Goal: Task Accomplishment & Management: Manage account settings

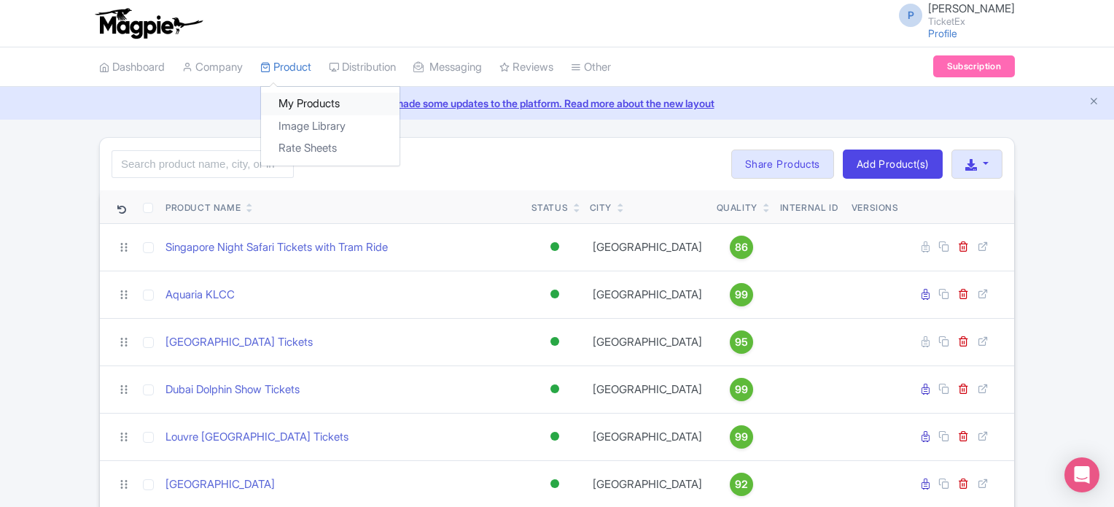
click at [304, 102] on link "My Products" at bounding box center [330, 104] width 139 height 23
click at [325, 104] on link "My Products" at bounding box center [330, 104] width 139 height 23
click at [146, 72] on link "Dashboard" at bounding box center [132, 67] width 66 height 40
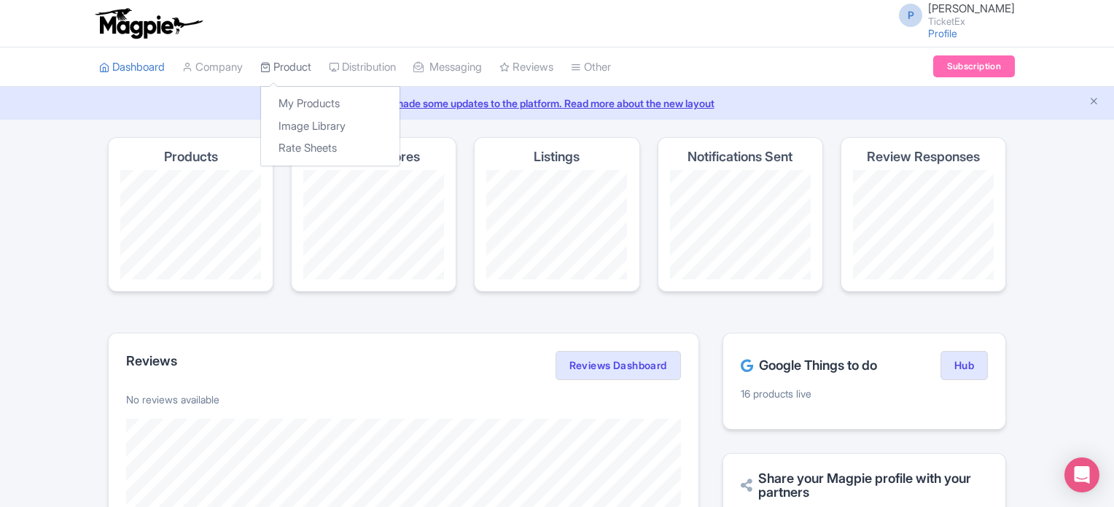
click at [298, 71] on link "Product" at bounding box center [285, 67] width 51 height 40
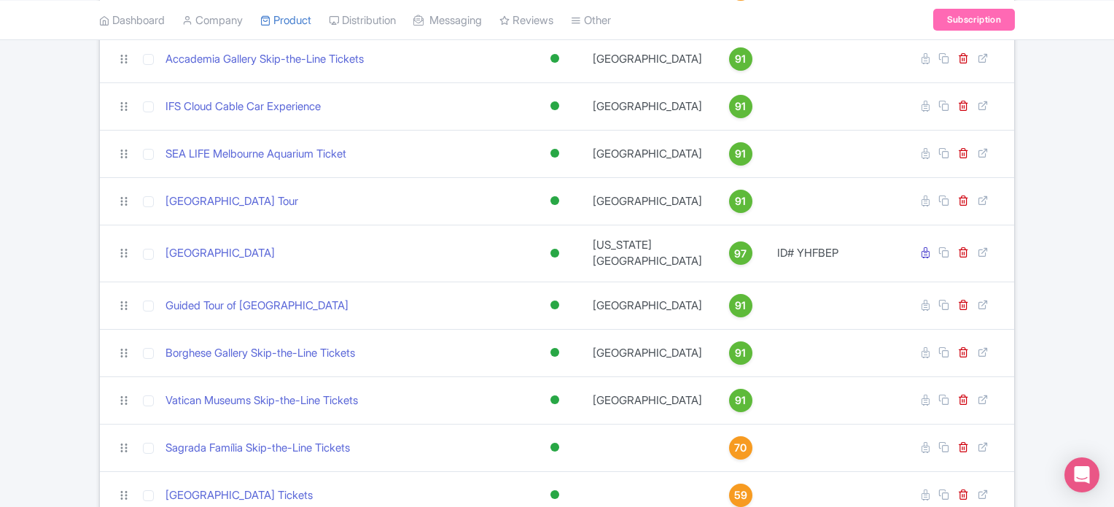
scroll to position [2019, 0]
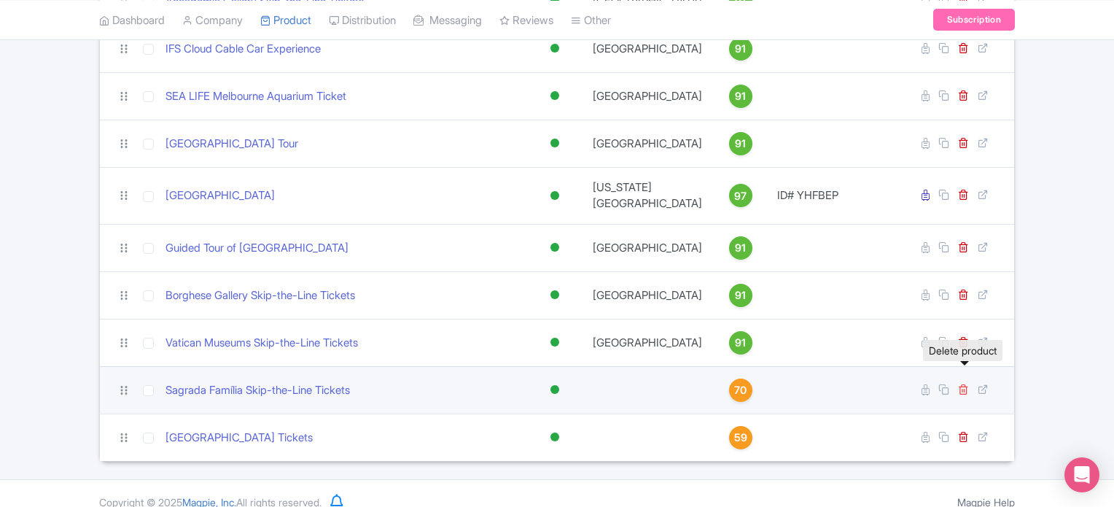
click at [963, 384] on icon at bounding box center [963, 389] width 11 height 11
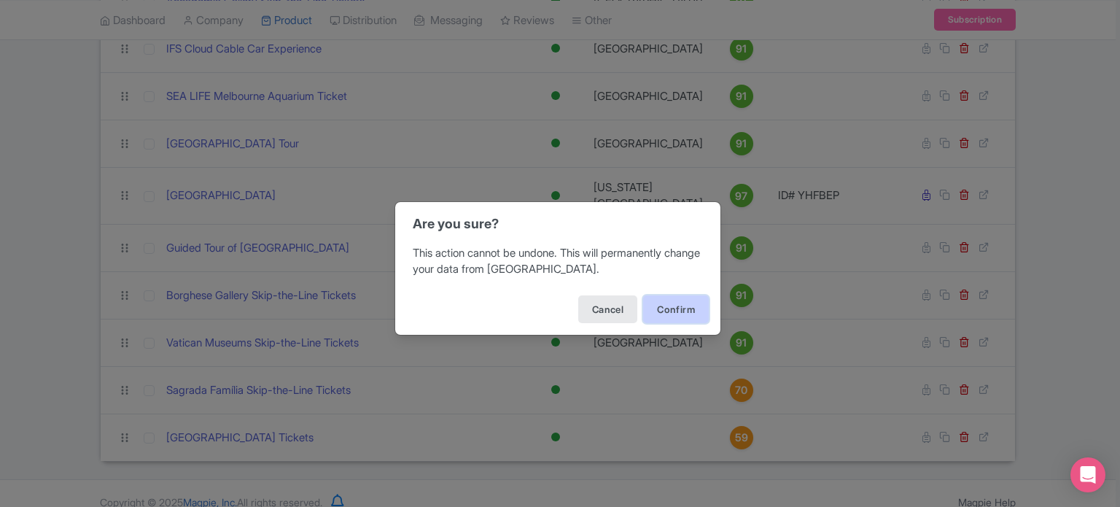
click at [672, 312] on button "Confirm" at bounding box center [676, 309] width 66 height 28
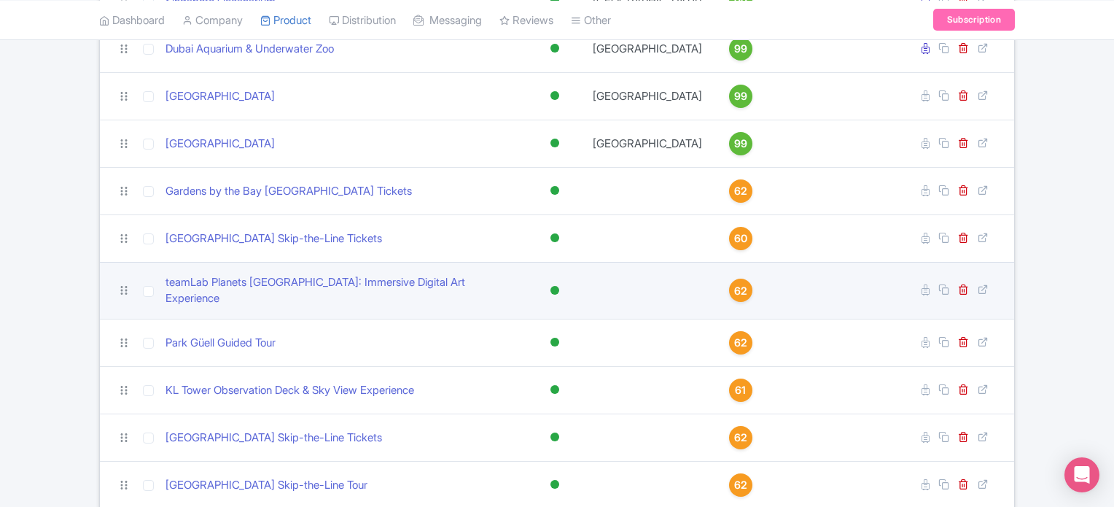
scroll to position [1448, 0]
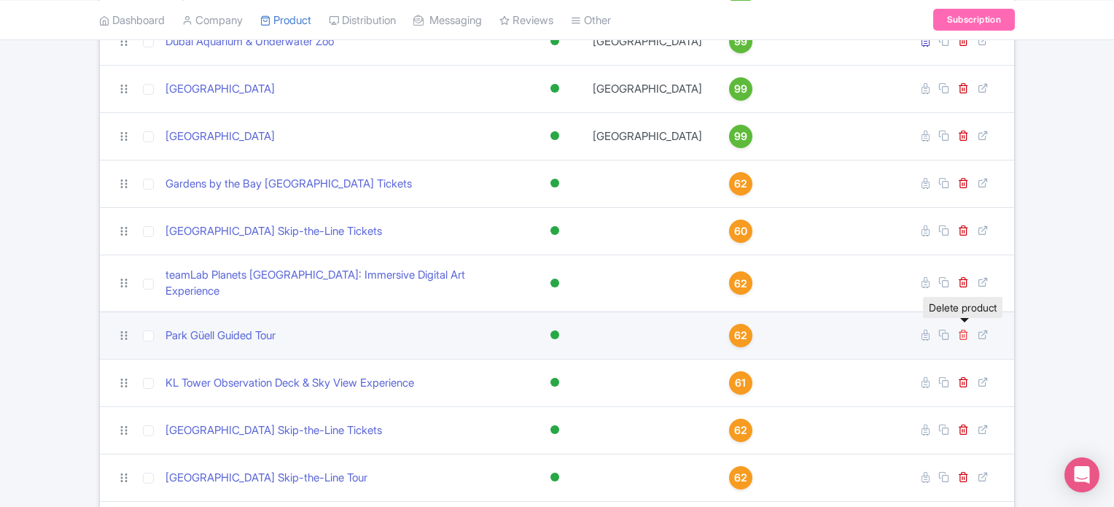
click at [968, 329] on icon at bounding box center [963, 334] width 11 height 11
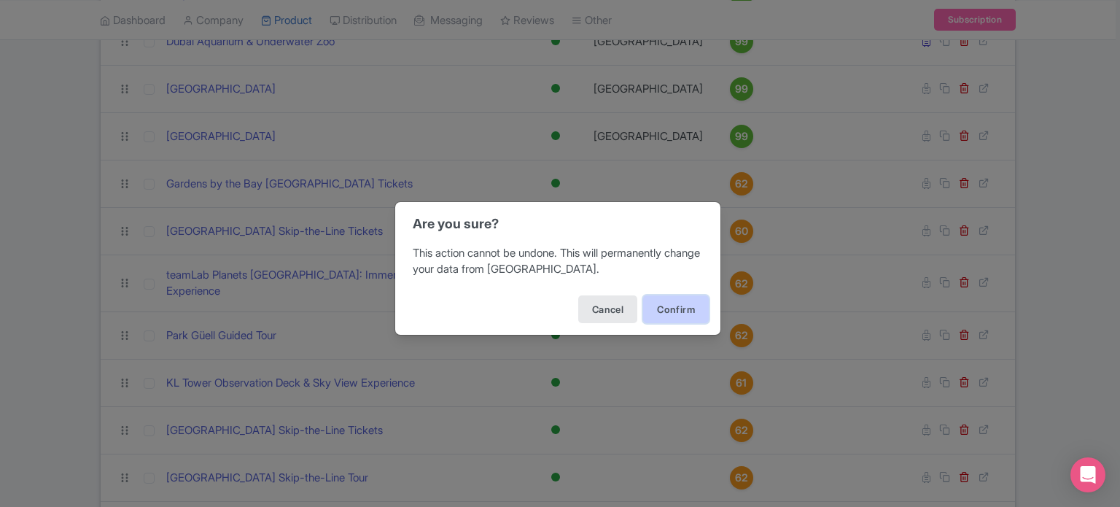
click at [666, 312] on button "Confirm" at bounding box center [676, 309] width 66 height 28
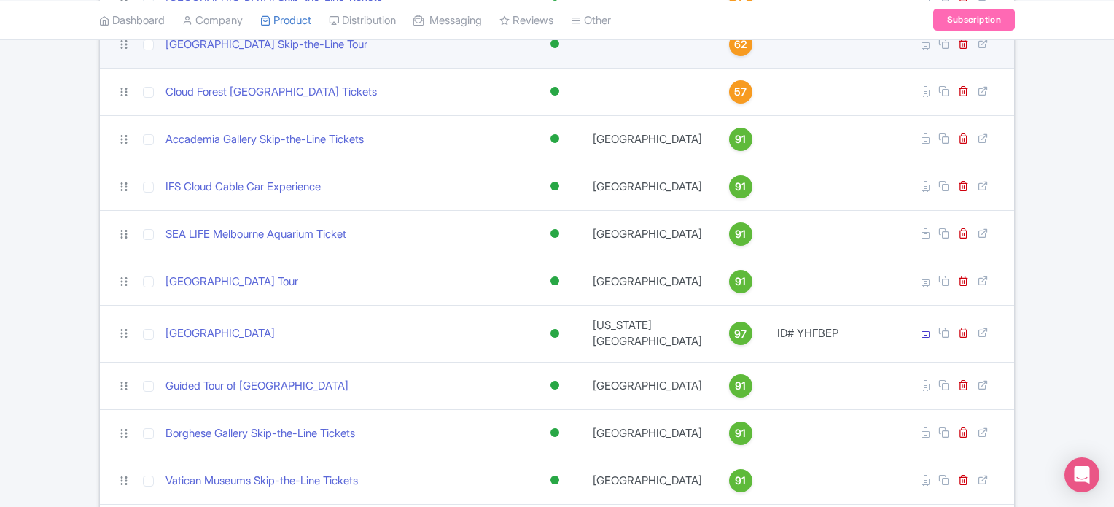
scroll to position [1835, 0]
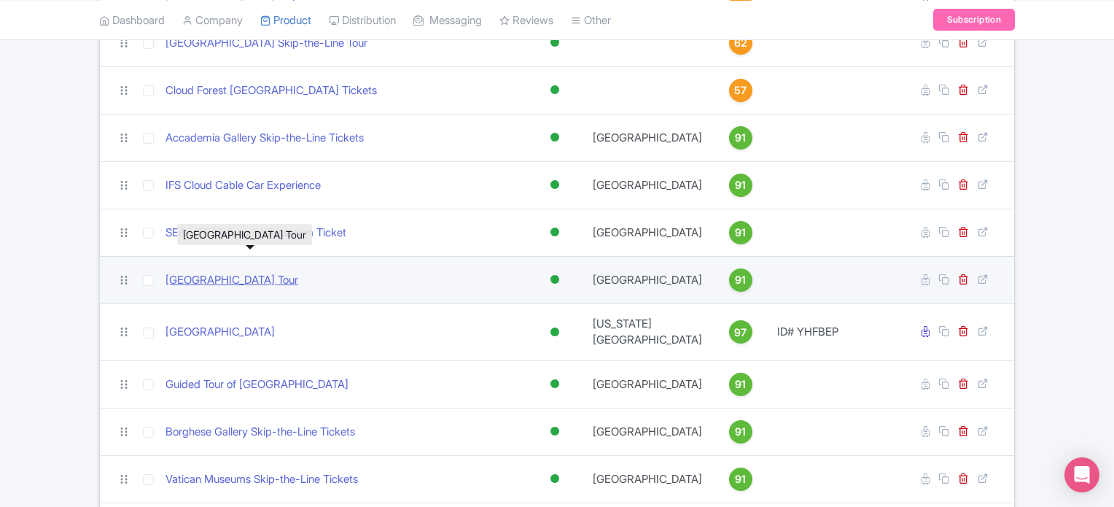
click at [293, 272] on link "[GEOGRAPHIC_DATA] Tour" at bounding box center [232, 280] width 133 height 17
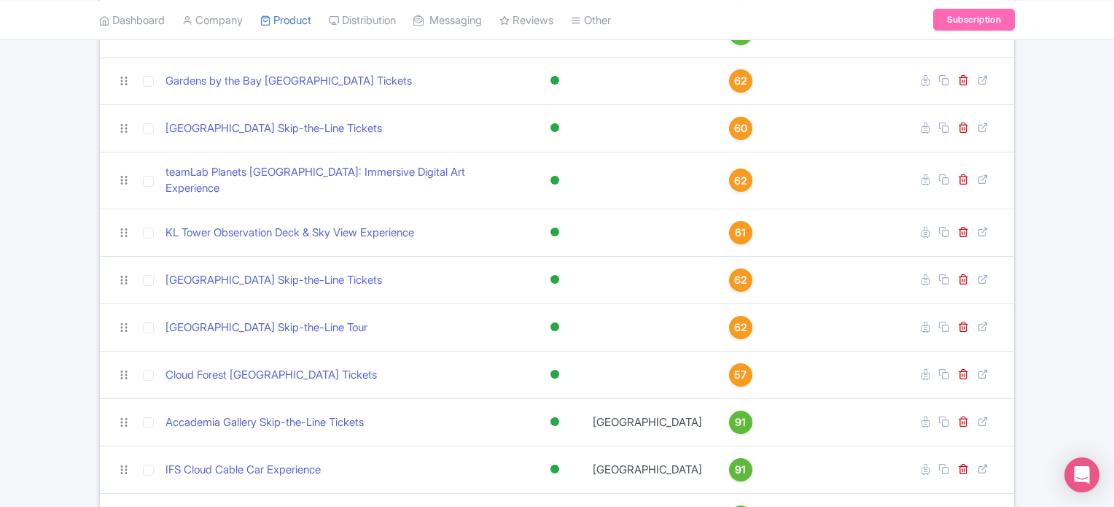
scroll to position [1548, 0]
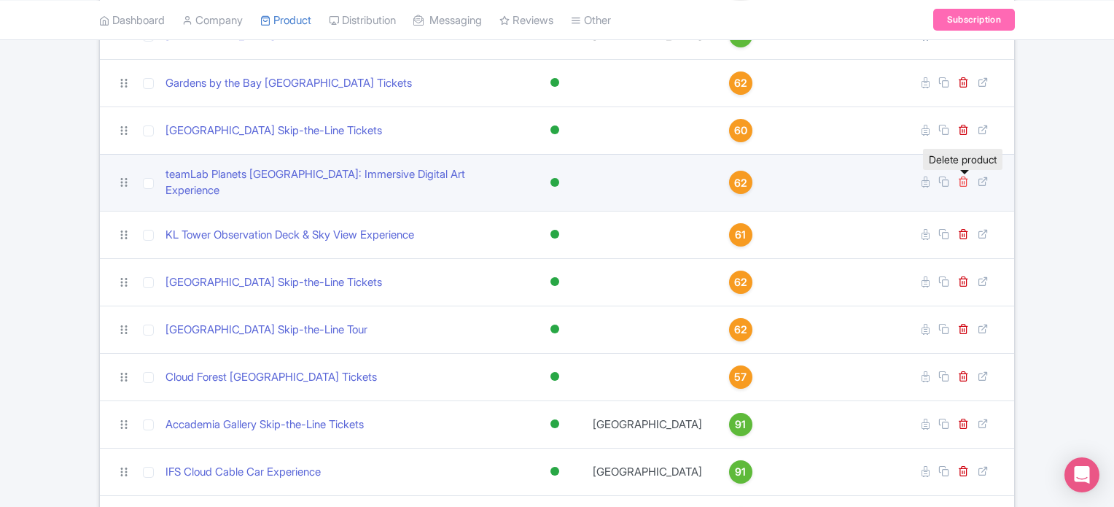
click at [963, 179] on icon at bounding box center [963, 181] width 11 height 11
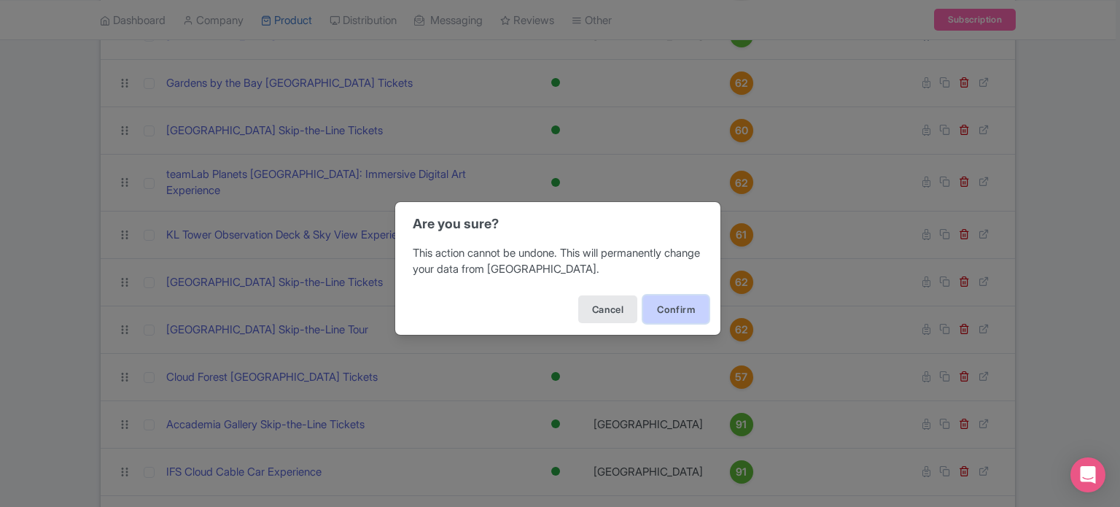
click at [676, 305] on button "Confirm" at bounding box center [676, 309] width 66 height 28
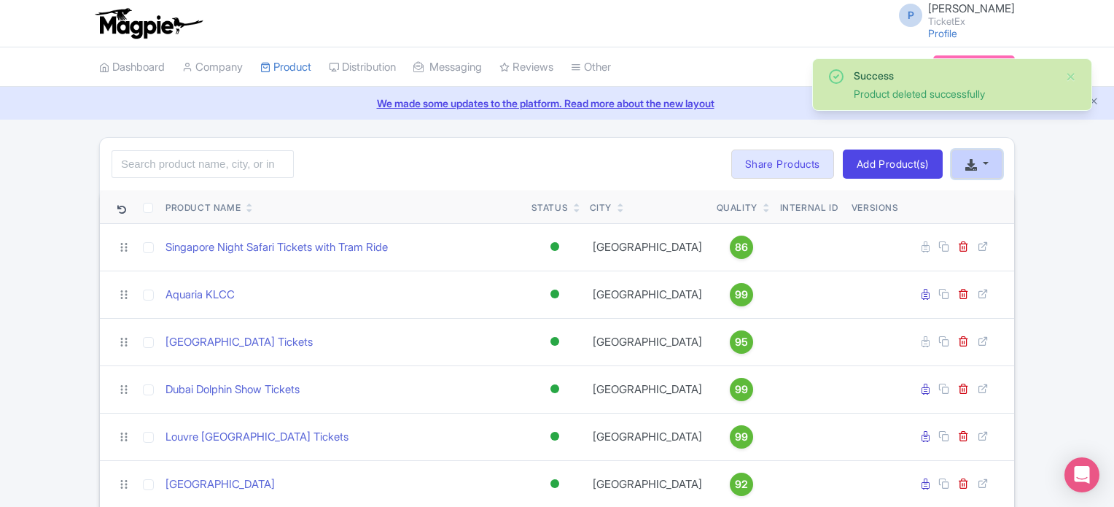
click at [978, 160] on button "button" at bounding box center [977, 164] width 51 height 29
click at [1004, 221] on link "Download Product List" at bounding box center [1025, 220] width 144 height 23
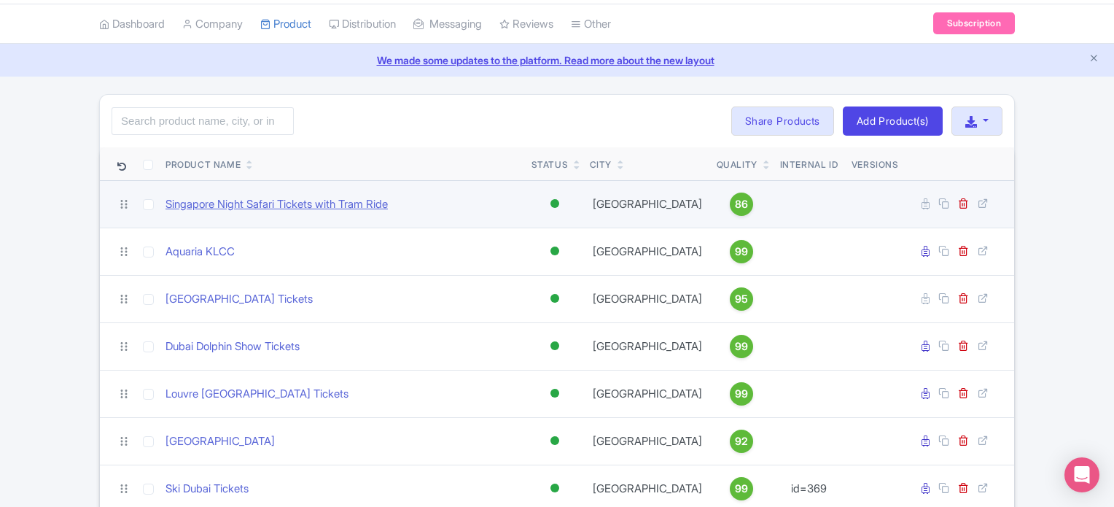
scroll to position [47, 0]
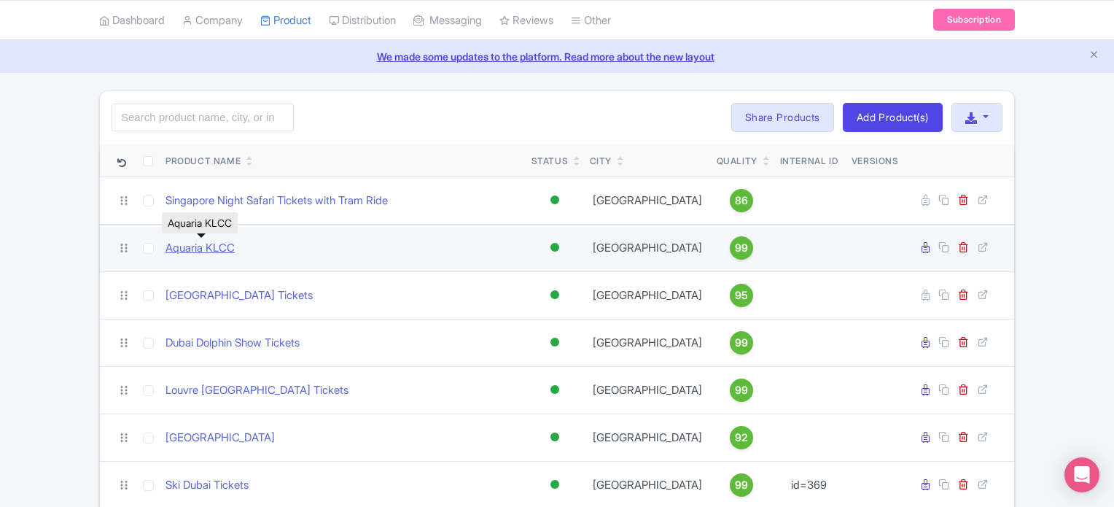
click at [194, 247] on link "Aquaria KLCC" at bounding box center [200, 248] width 69 height 17
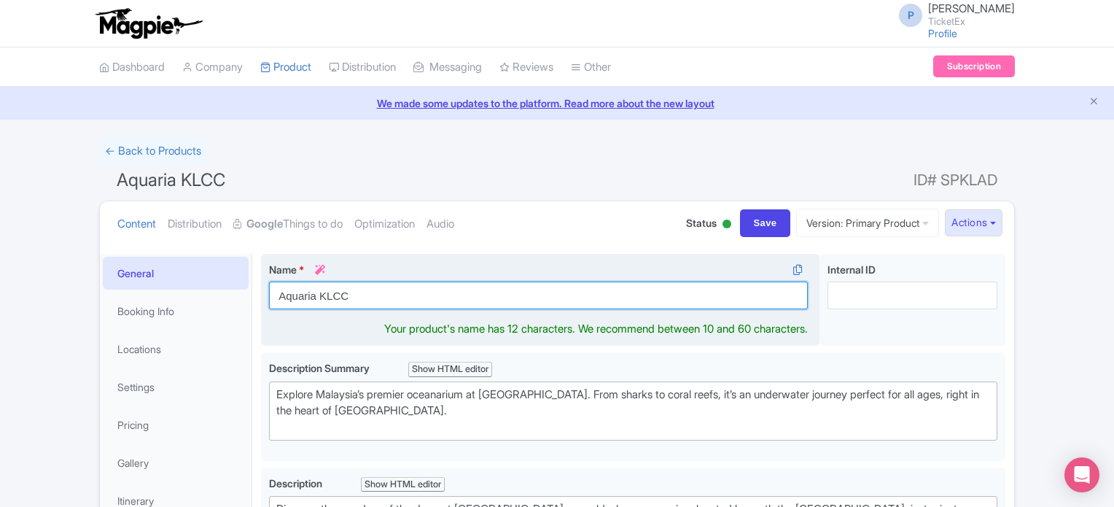
click at [443, 285] on input "Aquaria KLCC" at bounding box center [538, 296] width 539 height 28
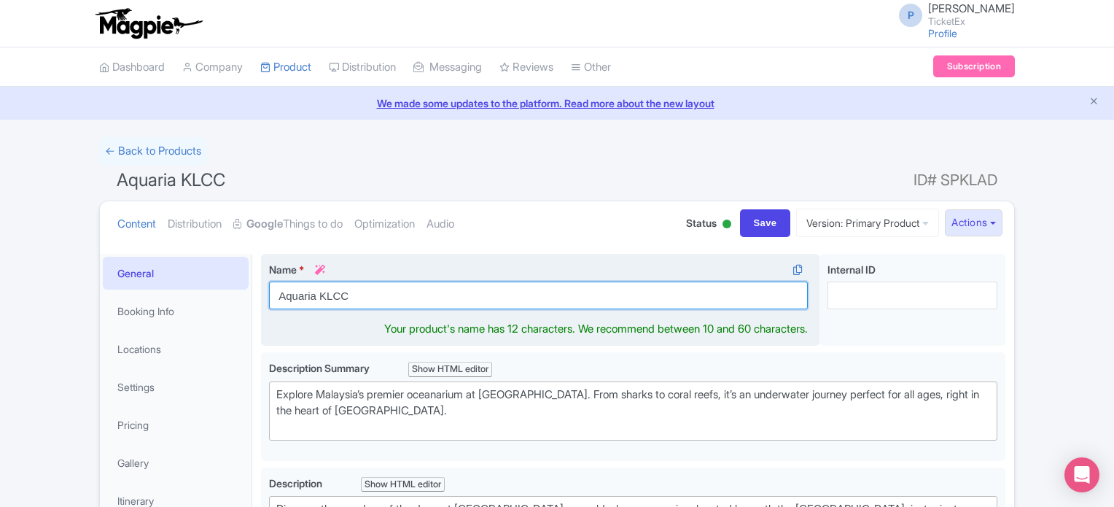
click at [443, 285] on input "Aquaria KLCC" at bounding box center [538, 296] width 539 height 28
click at [405, 298] on input "Aquaria KLCC" at bounding box center [538, 296] width 539 height 28
paste input "Tickets - Federal Territory of Kuala Lumpur, Malaysia"
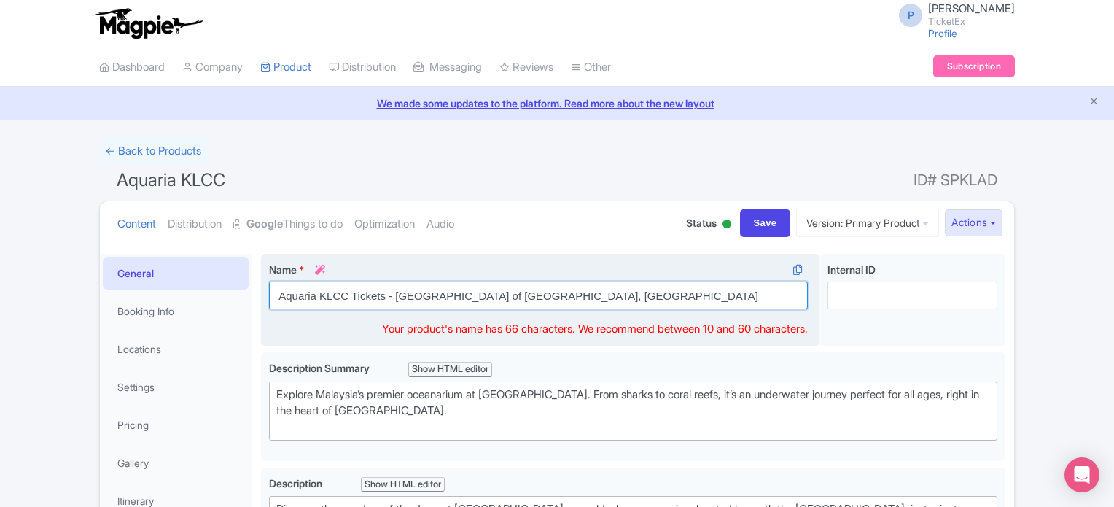
click at [560, 292] on input "Aquaria KLCC Tickets - Federal Territory of Kuala Lumpur, Malaysia" at bounding box center [538, 296] width 539 height 28
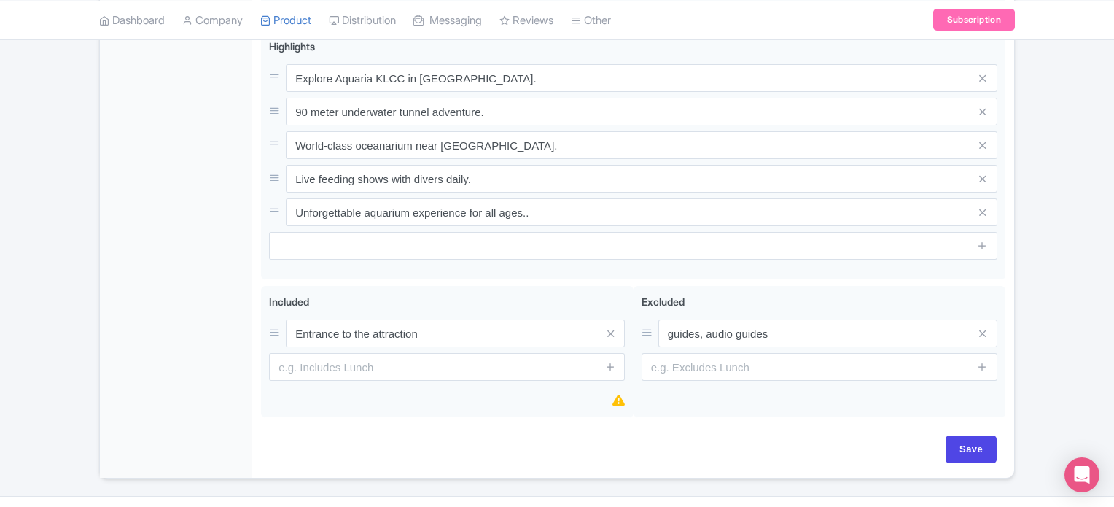
scroll to position [662, 0]
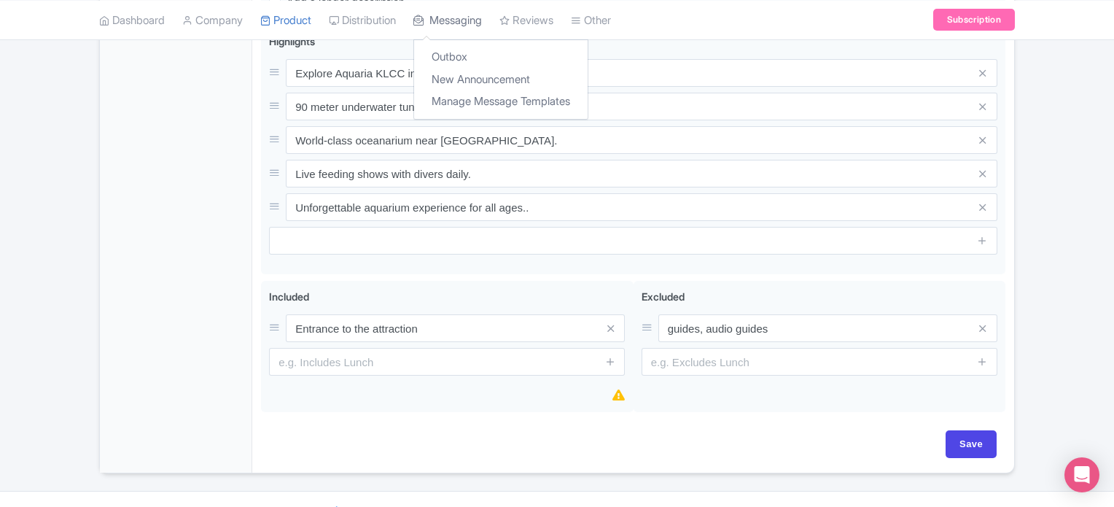
type input "Aquaria KLCC Tickets, [GEOGRAPHIC_DATA]"
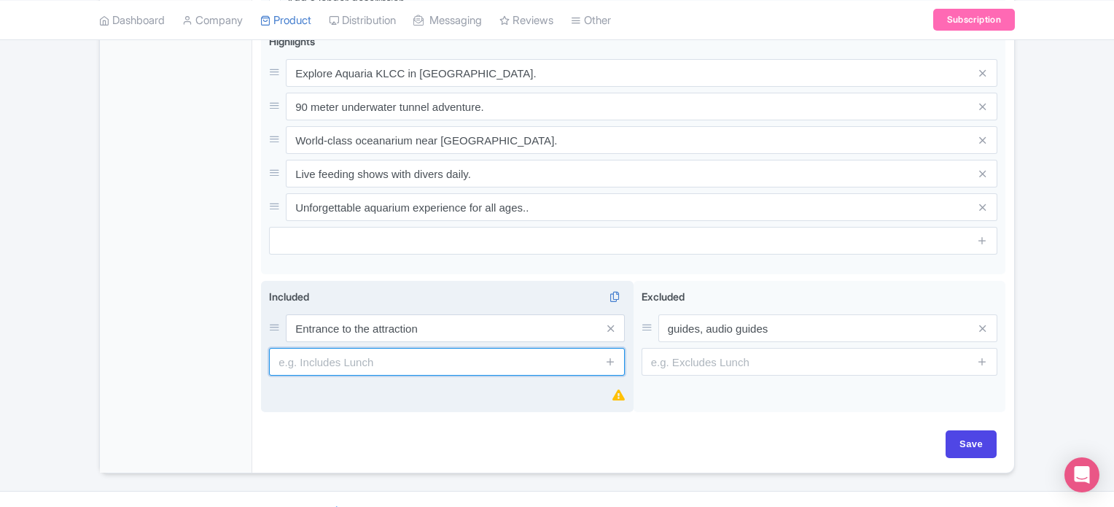
click at [326, 358] on div "Included i Entrance to the attraction" at bounding box center [447, 347] width 373 height 132
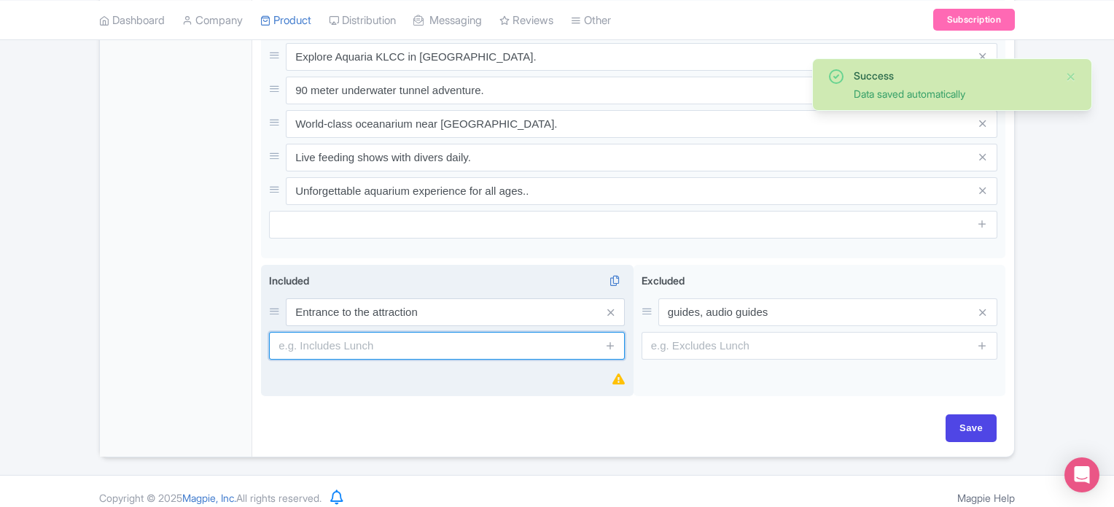
paste input "Children under 3 years are free of charge."
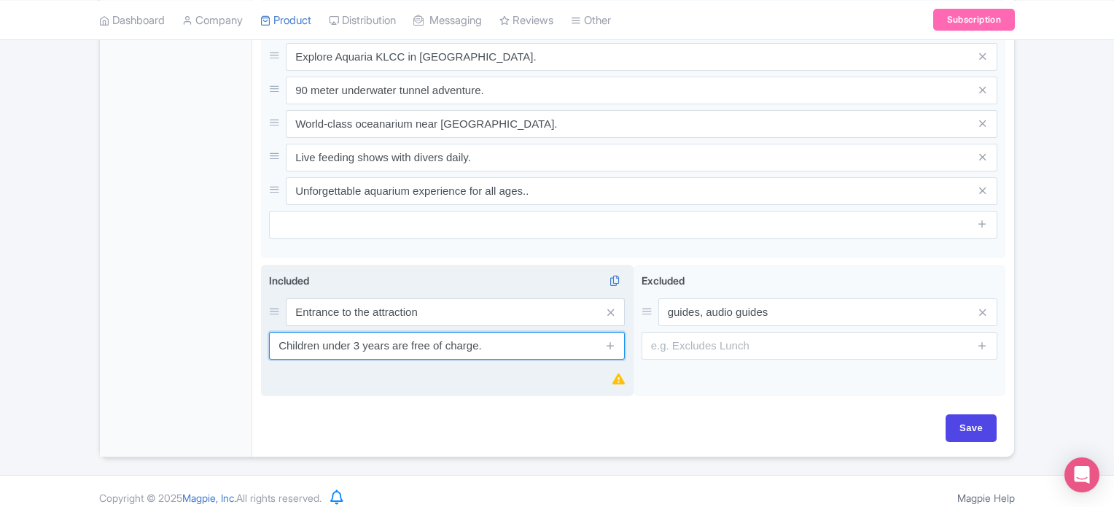
type input "Children under 3 years are free of charge."
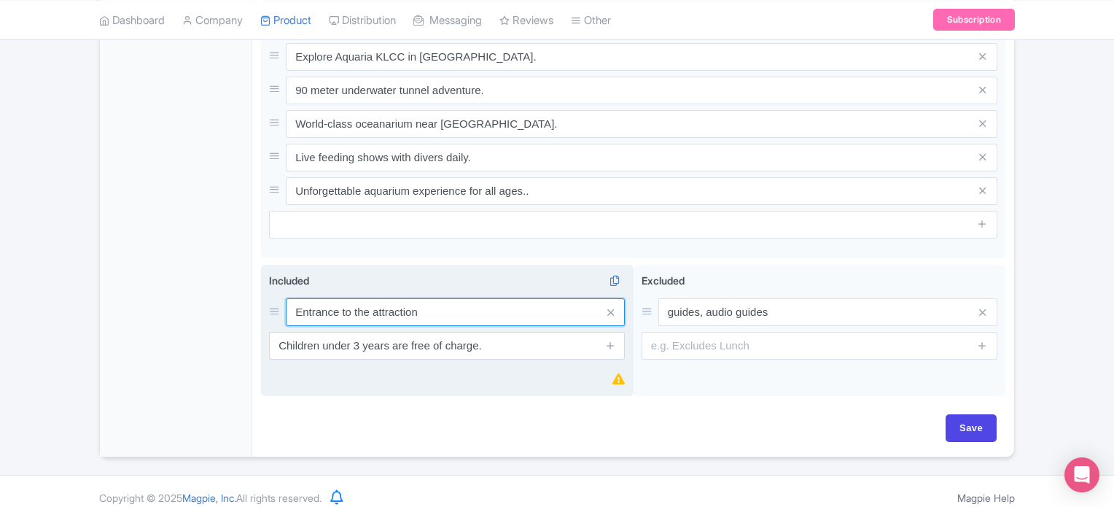
click at [423, 311] on input "Entrance to the attraction" at bounding box center [455, 312] width 339 height 28
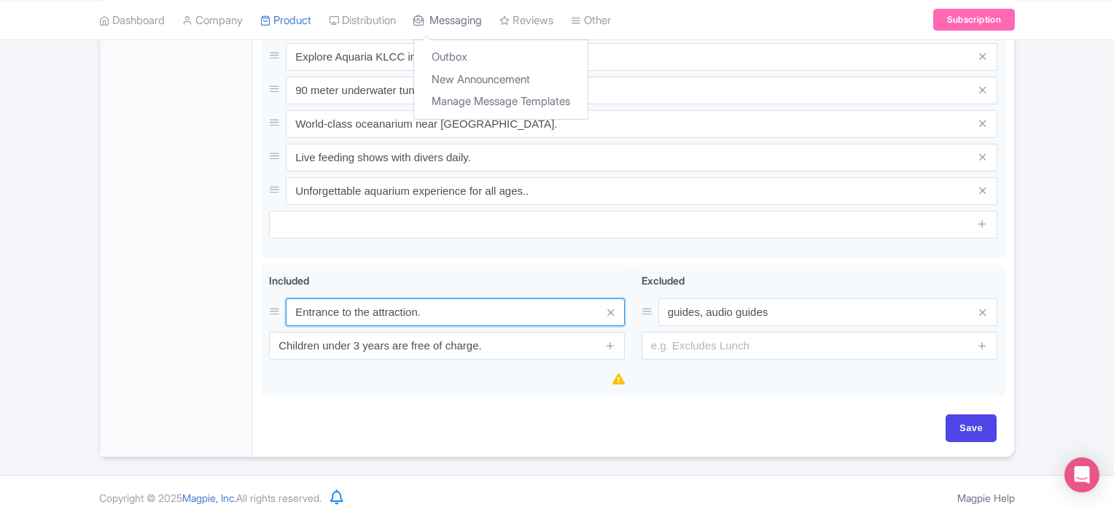
type input "Entrance to the attraction."
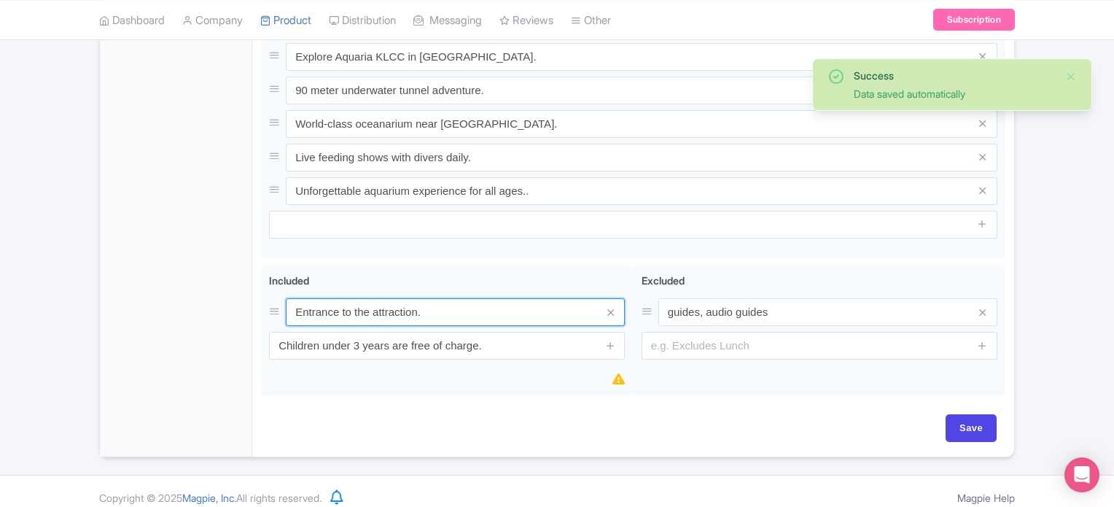
scroll to position [671, 0]
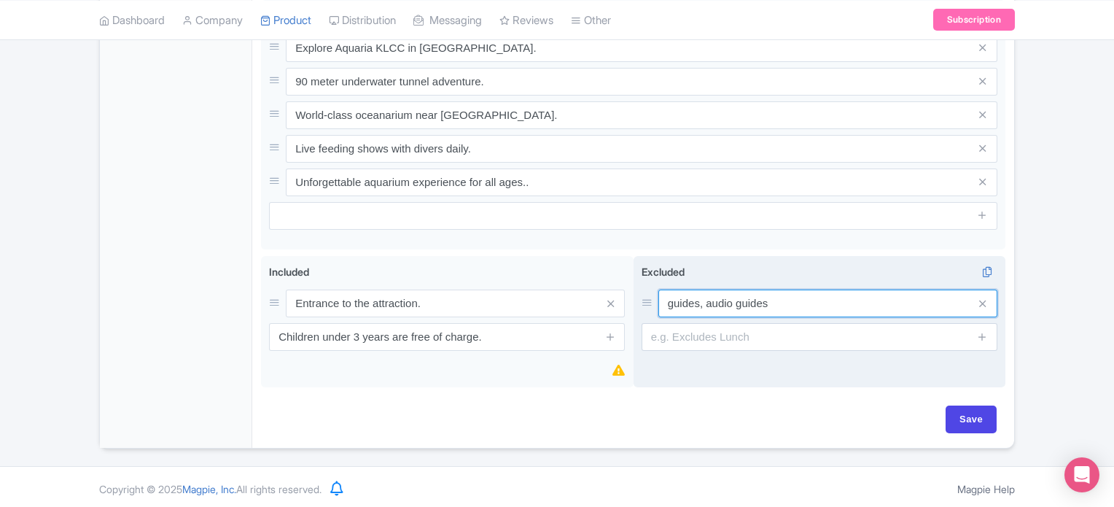
click at [705, 301] on input "guides, audio guides" at bounding box center [828, 304] width 339 height 28
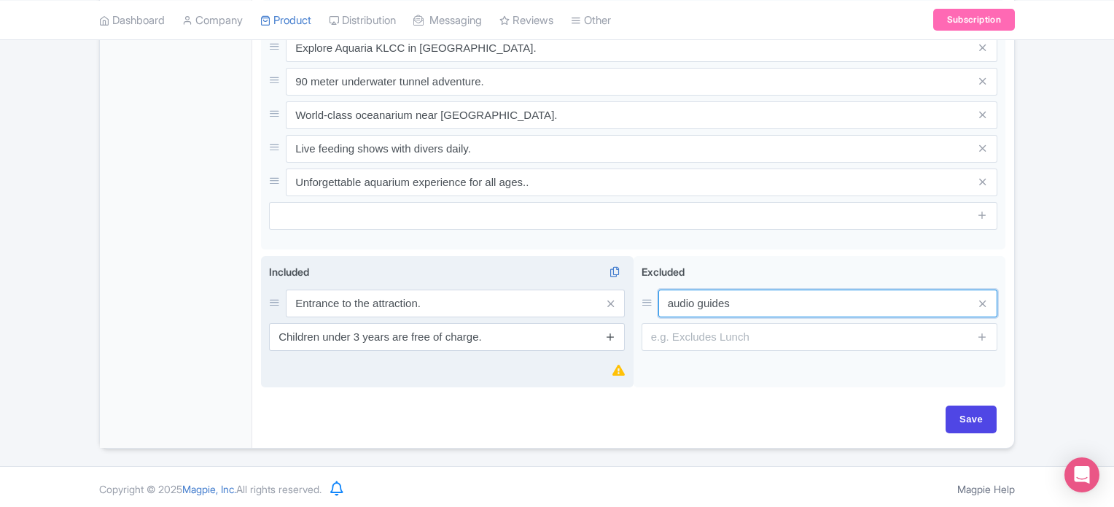
type input "audio guides"
click at [613, 333] on icon at bounding box center [610, 336] width 11 height 11
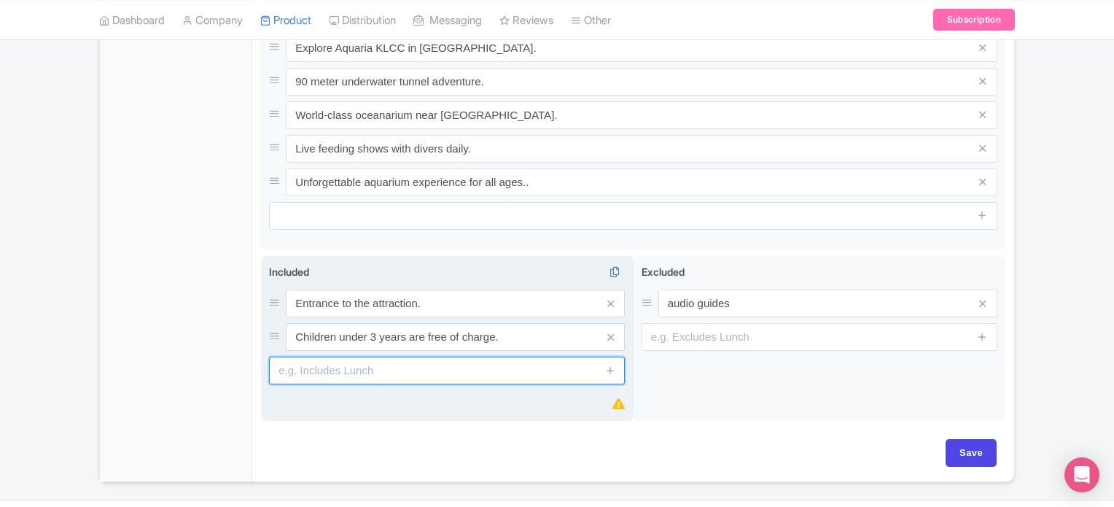
click at [394, 376] on input "text" at bounding box center [447, 371] width 356 height 28
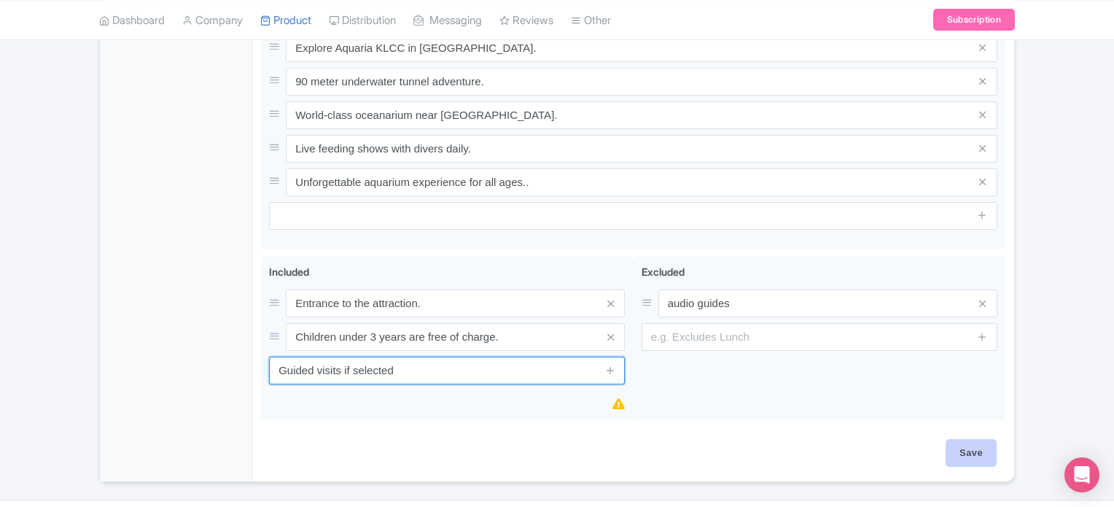
type input "Guided visits if selected"
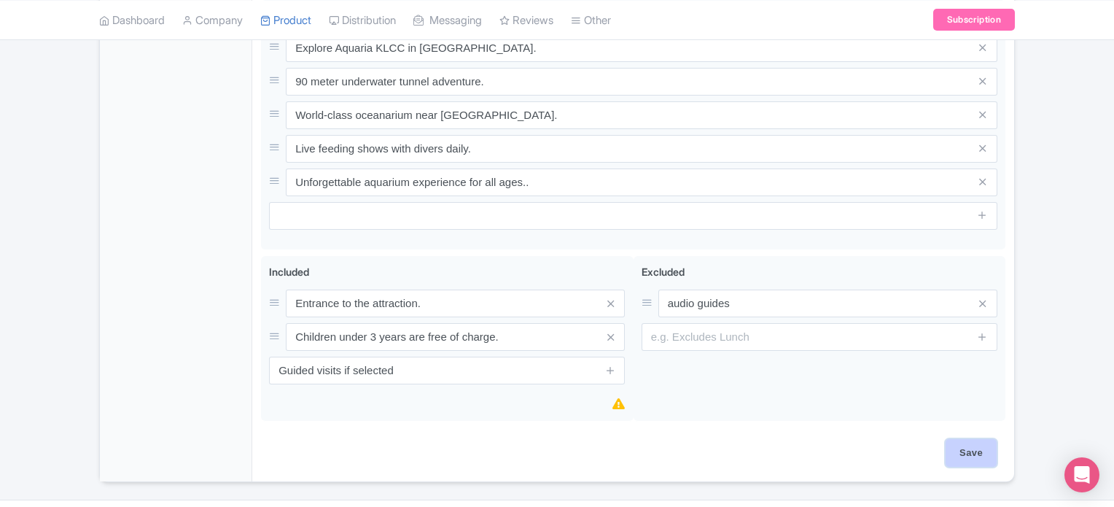
click at [974, 458] on input "Save" at bounding box center [971, 453] width 51 height 28
type input "Saving..."
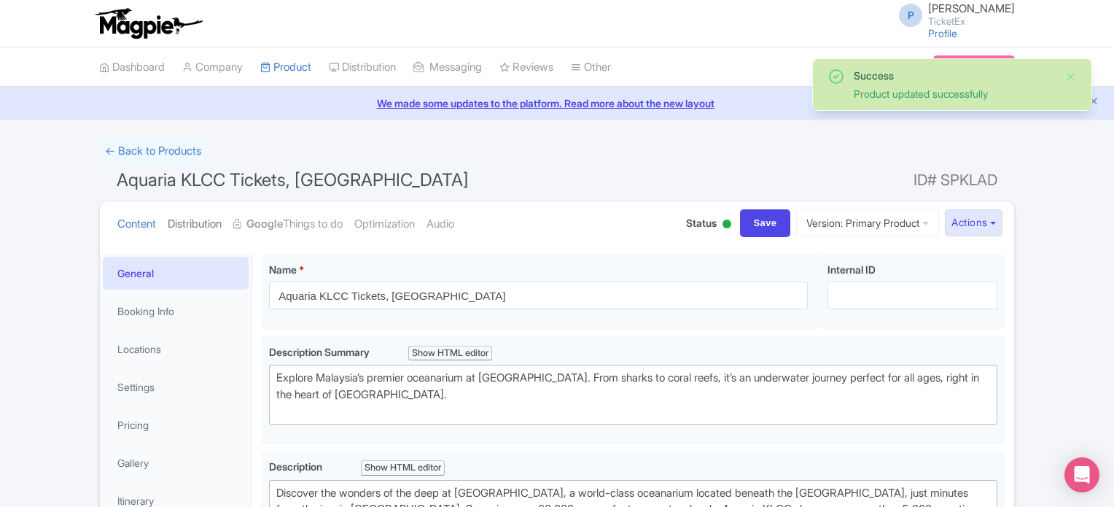
click at [186, 221] on link "Distribution" at bounding box center [195, 224] width 54 height 46
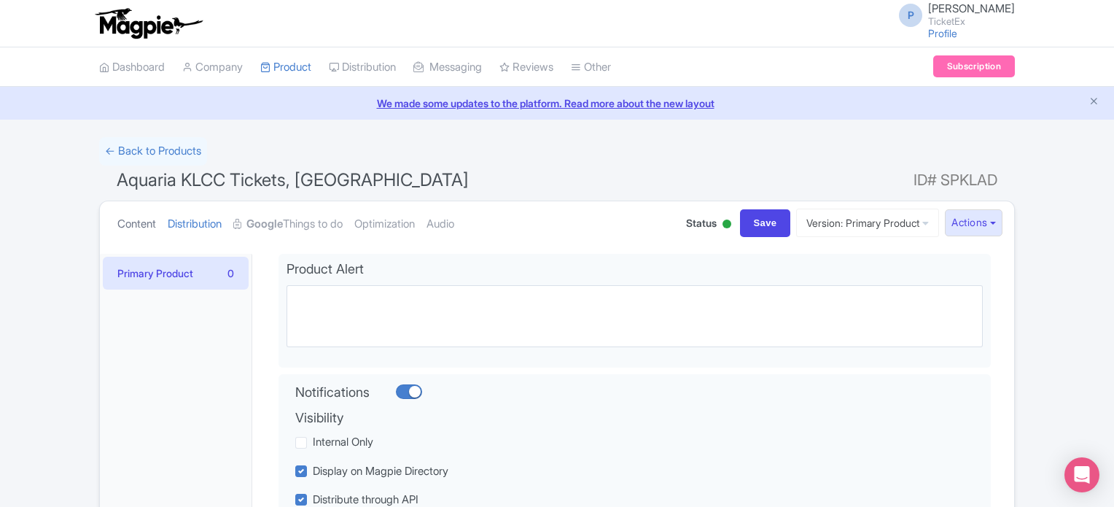
click at [141, 218] on link "Content" at bounding box center [136, 224] width 39 height 46
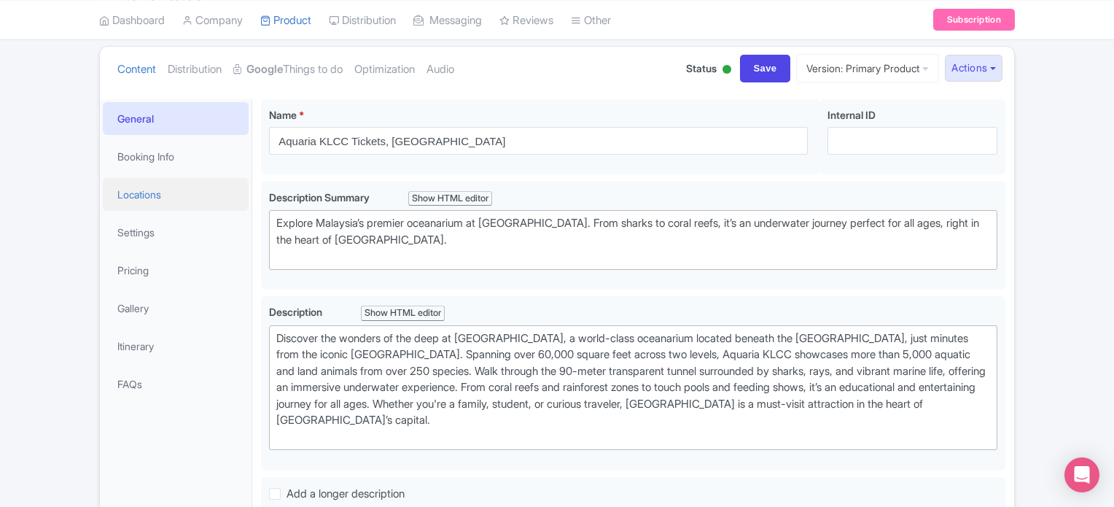
scroll to position [157, 0]
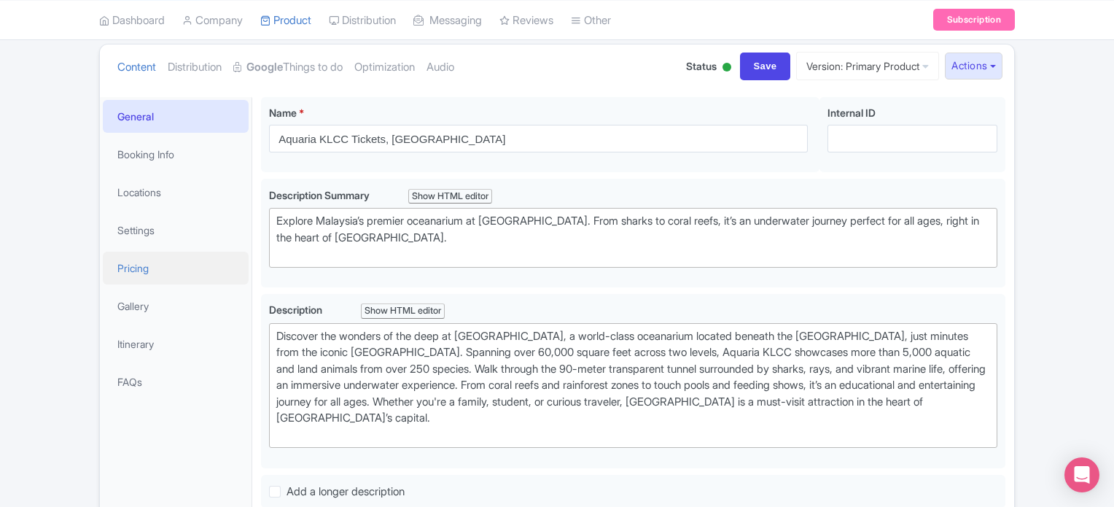
click at [125, 270] on link "Pricing" at bounding box center [176, 268] width 146 height 33
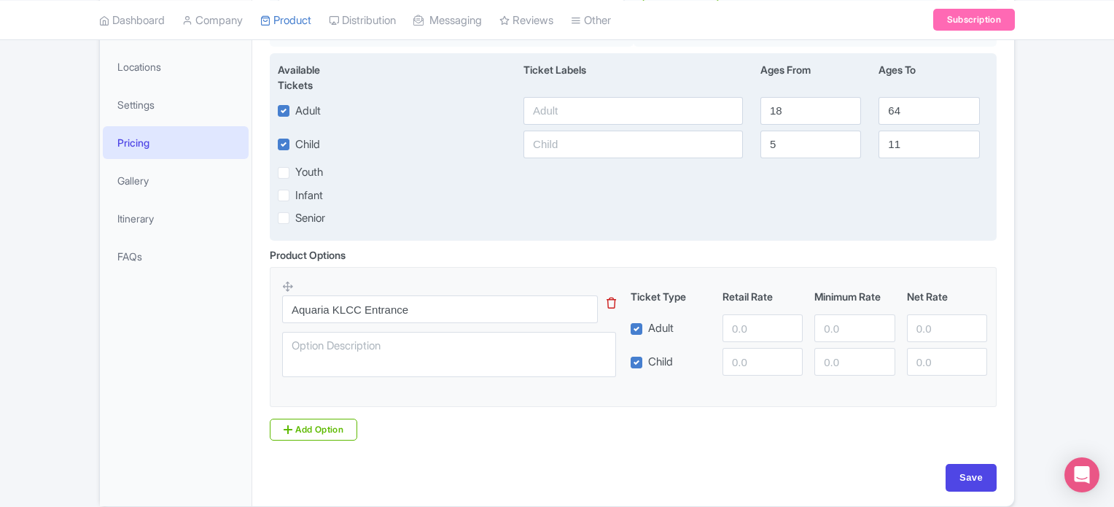
scroll to position [344, 0]
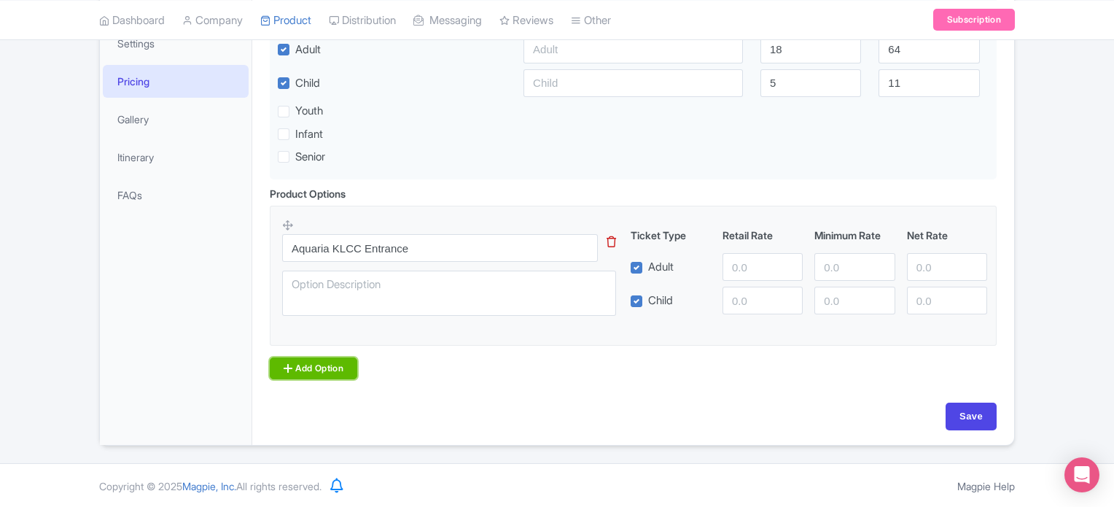
click at [301, 371] on link "Add Option" at bounding box center [314, 368] width 88 height 22
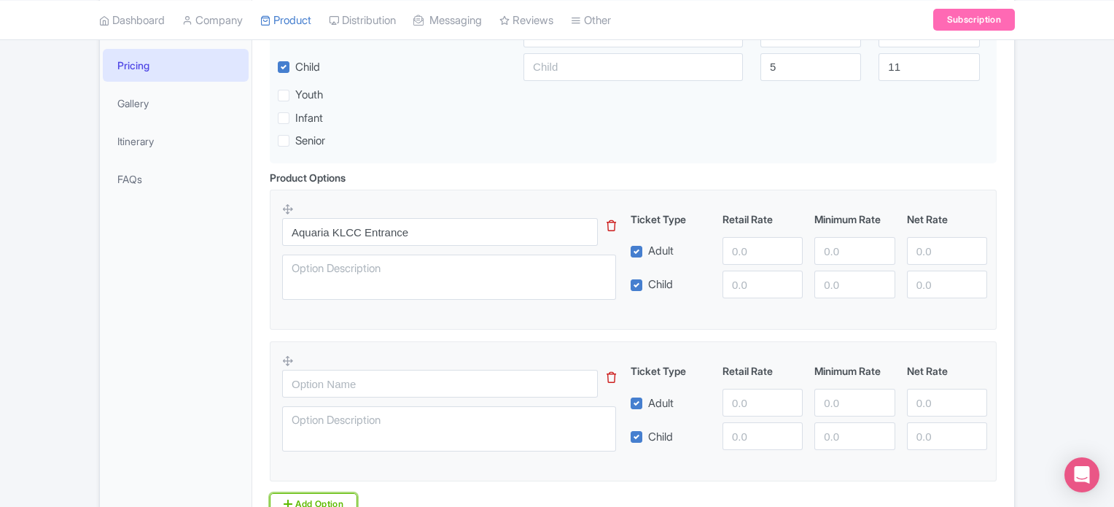
scroll to position [360, 0]
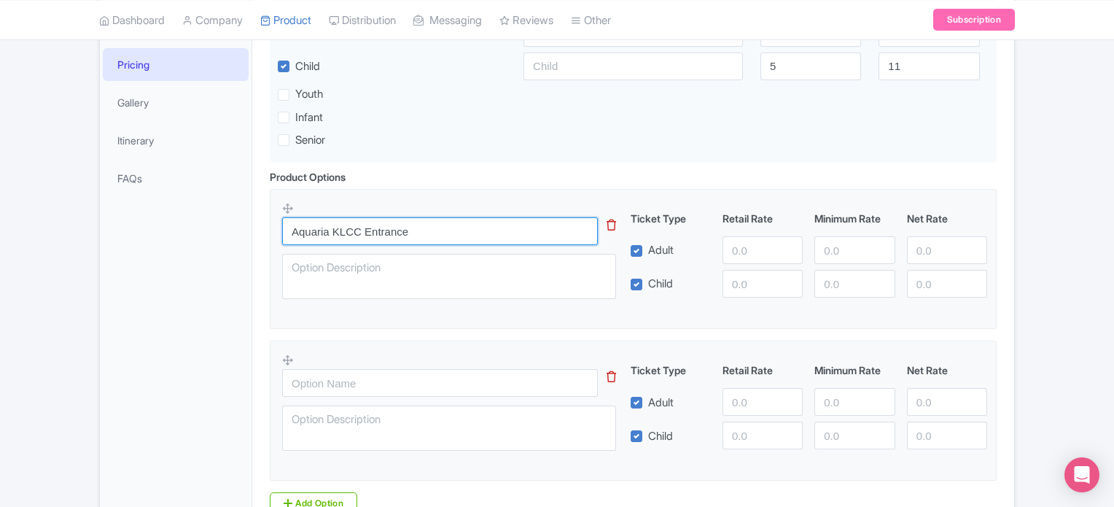
click at [355, 220] on input "Aquaria KLCC Entrance" at bounding box center [440, 231] width 316 height 28
paste input "- Weekday Admission (International Travellers)"
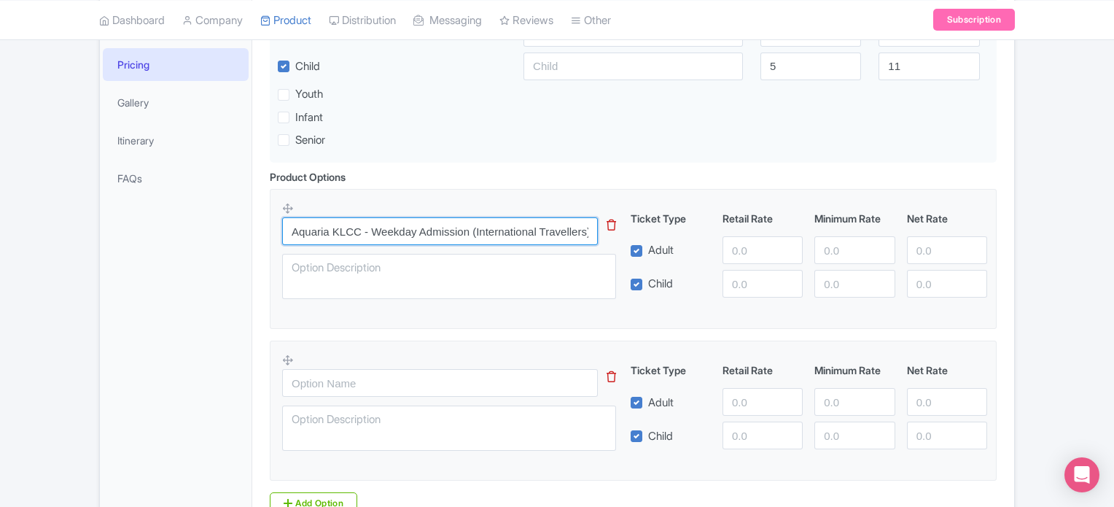
scroll to position [0, 1]
type input "Aquaria KLCC - Weekday Admission (International Travellers)"
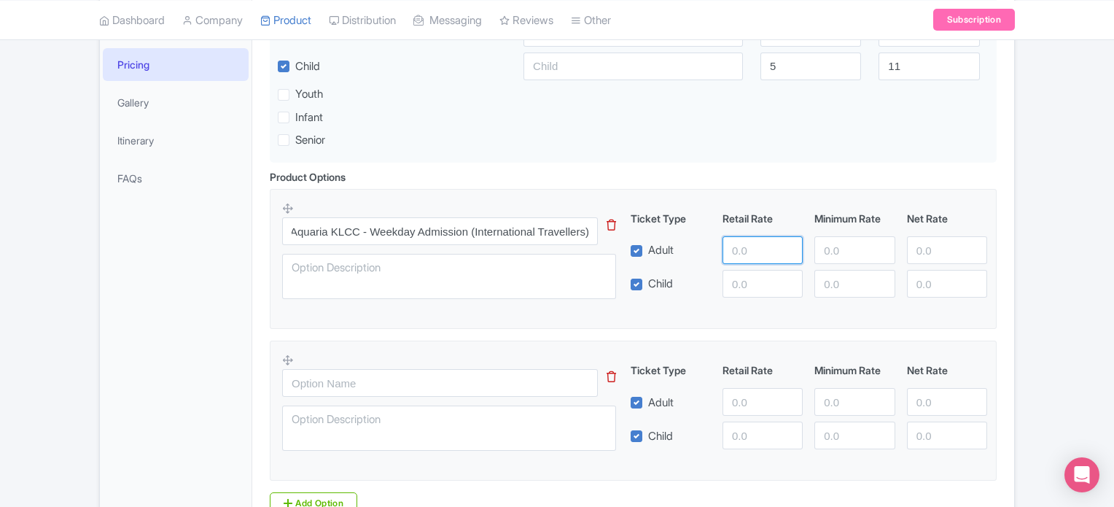
scroll to position [0, 0]
click at [762, 239] on input "number" at bounding box center [763, 250] width 80 height 28
type input "599"
click at [829, 244] on input "number" at bounding box center [855, 250] width 80 height 28
type input "599"
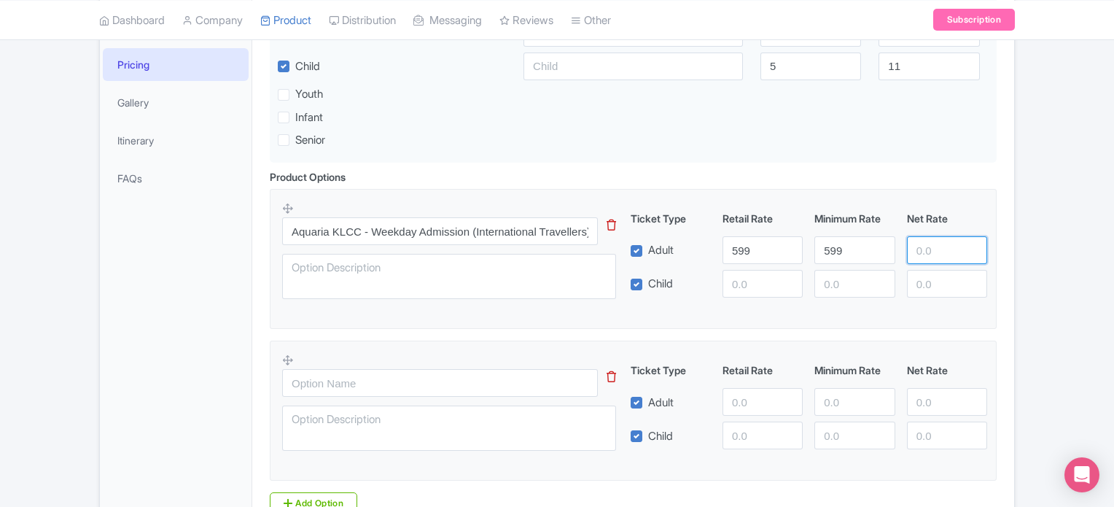
click at [941, 254] on input "number" at bounding box center [947, 250] width 80 height 28
type input "599"
click at [735, 287] on input "number" at bounding box center [763, 284] width 80 height 28
type input "599"
click at [837, 284] on input "number" at bounding box center [855, 284] width 80 height 28
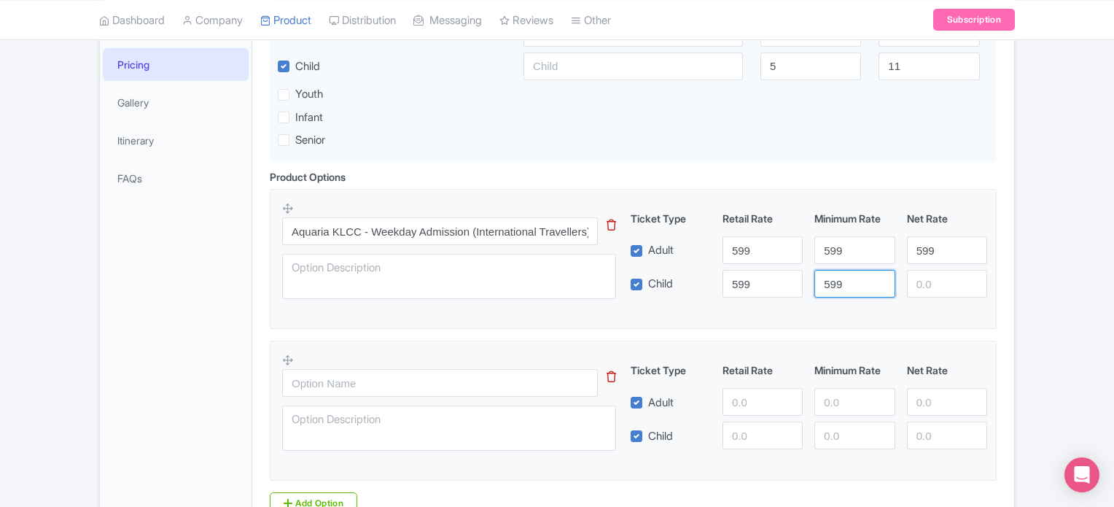
type input "599"
click at [929, 274] on input "number" at bounding box center [947, 284] width 80 height 28
type input "599"
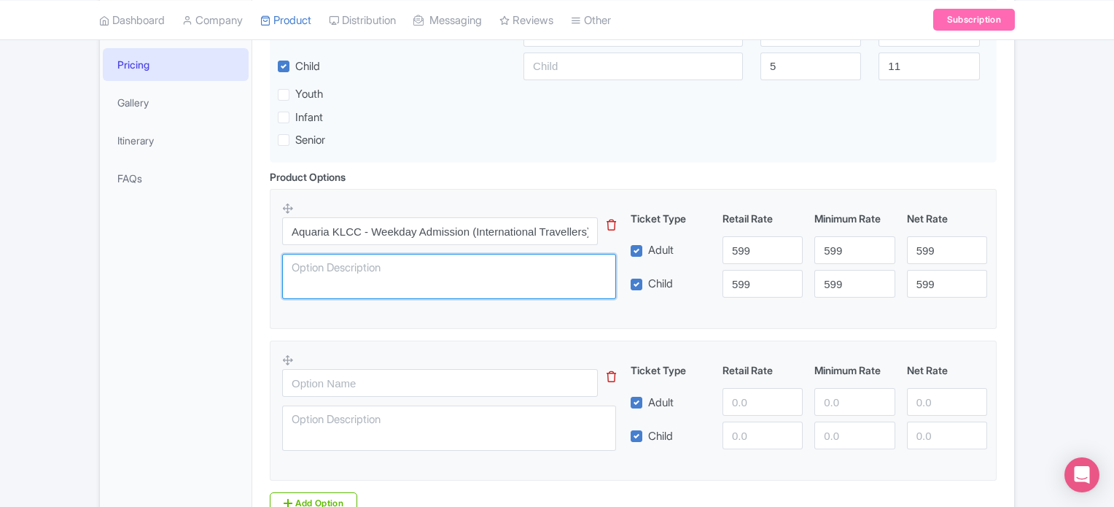
click at [403, 259] on textarea at bounding box center [449, 276] width 334 height 45
type textarea "Aquaria KLCC weekday admission tickets"
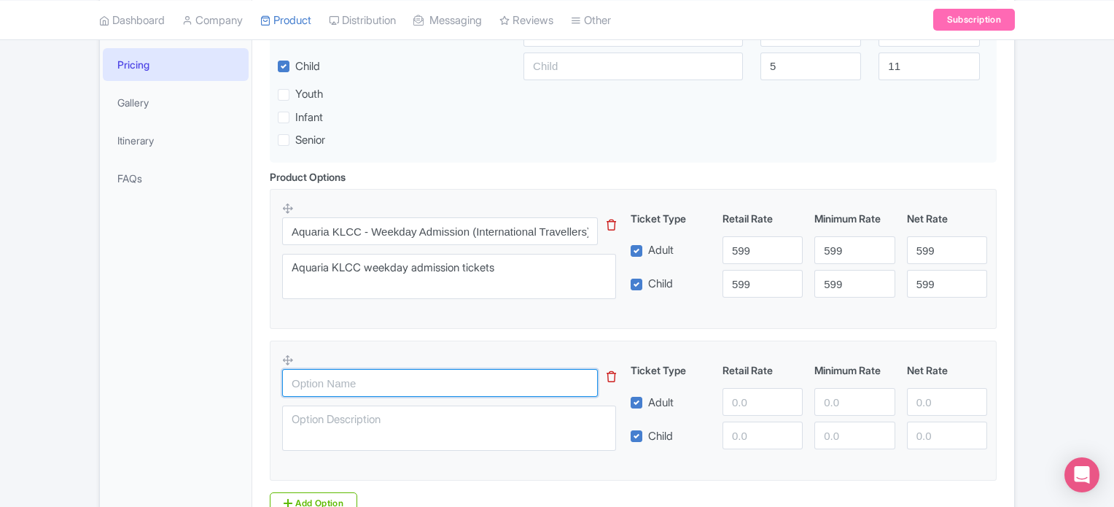
click at [349, 388] on input "text" at bounding box center [440, 383] width 316 height 28
paste input "Aquaria KLCC - Weekend and Public Holiday Admission (International Travellers)"
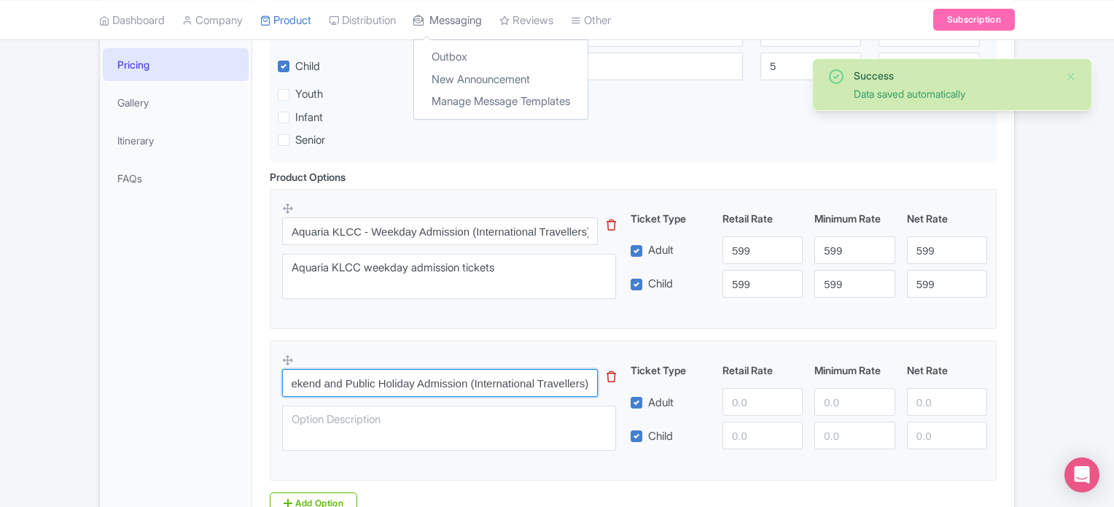
type input "Aquaria KLCC - Weekend and Public Holiday Admission (International Travellers)"
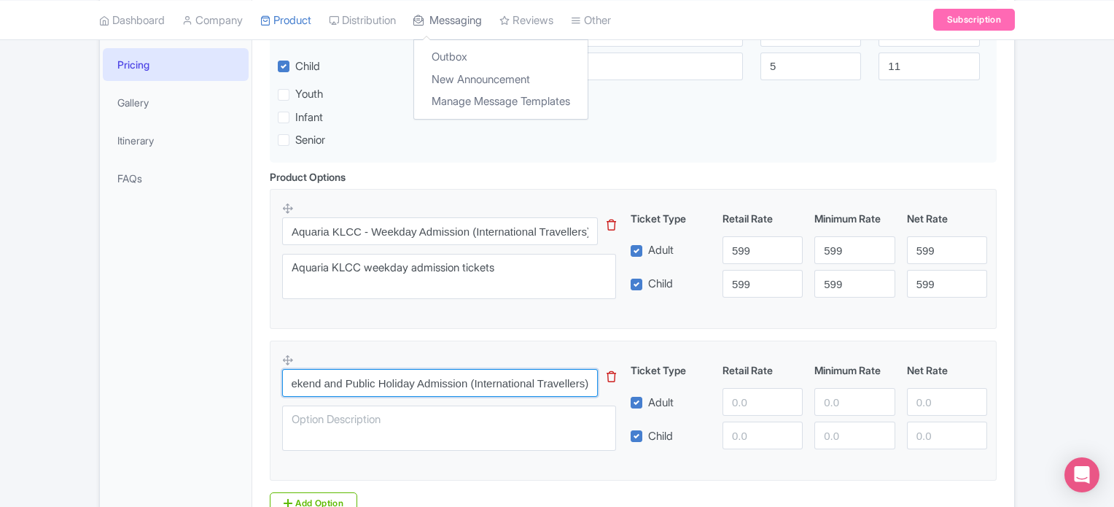
scroll to position [0, 0]
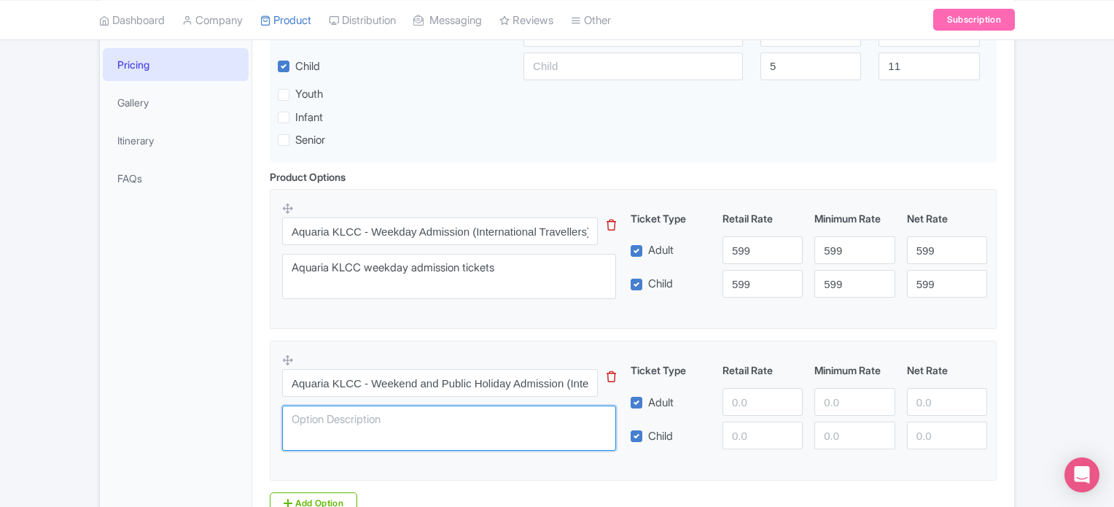
click at [349, 428] on textarea at bounding box center [449, 428] width 334 height 45
paste textarea "Discover a diverse array of land and aquatic creatures within the oceanarium of…"
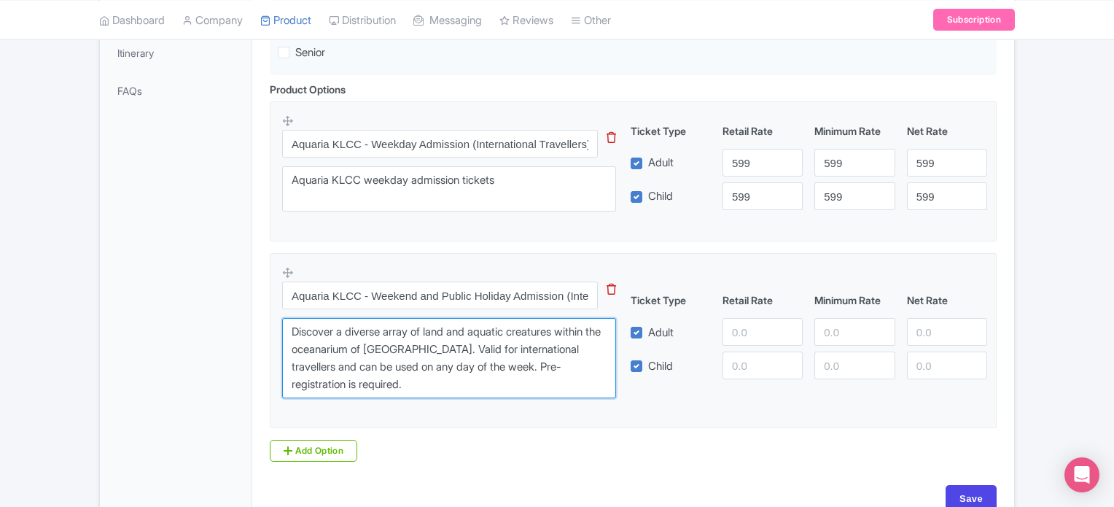
scroll to position [449, 0]
type textarea "Discover a diverse array of land and aquatic creatures within the oceanarium of…"
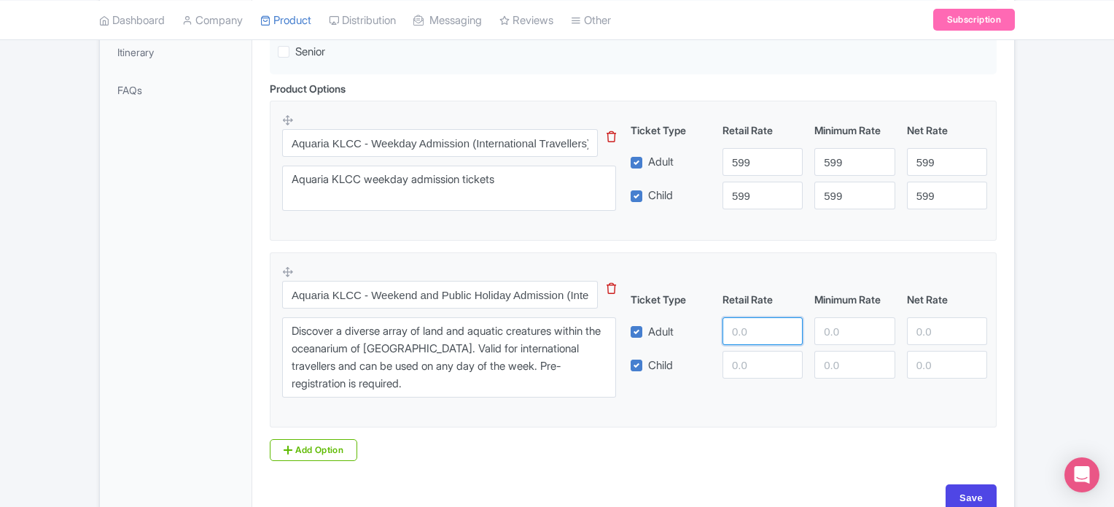
click at [767, 323] on input "number" at bounding box center [763, 331] width 80 height 28
type input "1236"
click at [827, 340] on input "number" at bounding box center [855, 331] width 80 height 28
type input "1236"
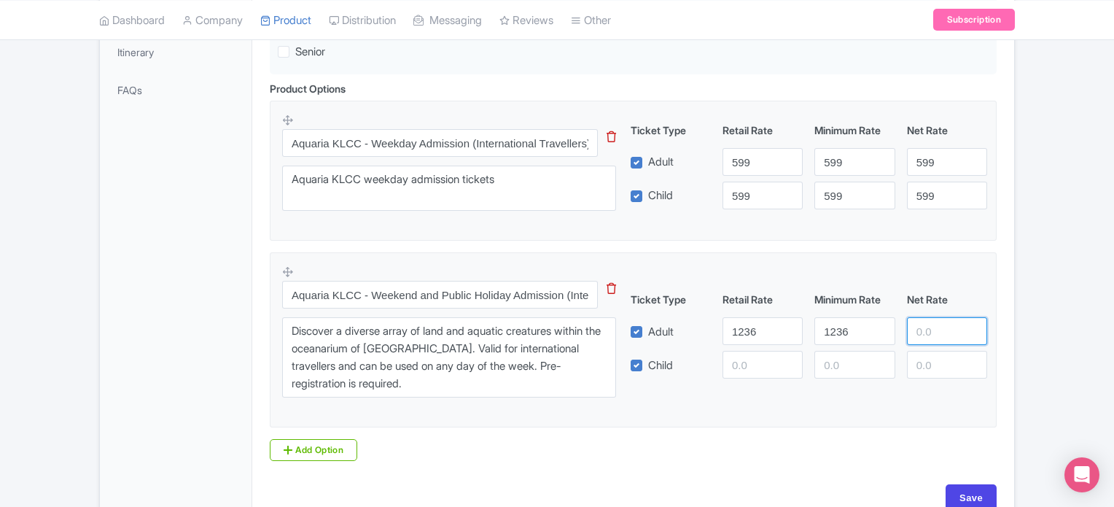
click at [923, 330] on input "number" at bounding box center [947, 331] width 80 height 28
type input "1236"
click at [740, 364] on input "number" at bounding box center [763, 365] width 80 height 28
type input "1236"
click at [826, 371] on input "number" at bounding box center [855, 365] width 80 height 28
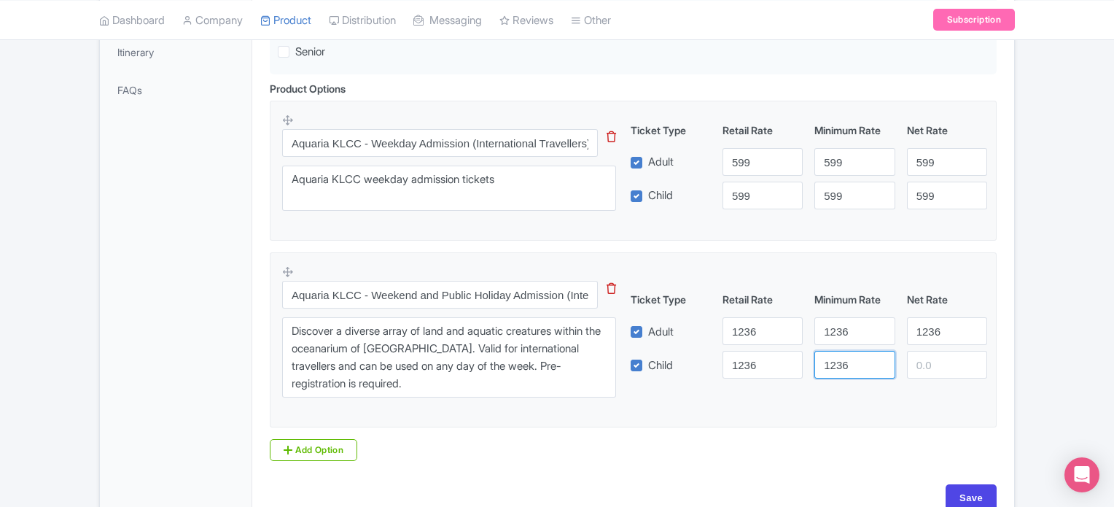
type input "1236"
click at [927, 366] on input "number" at bounding box center [947, 365] width 80 height 28
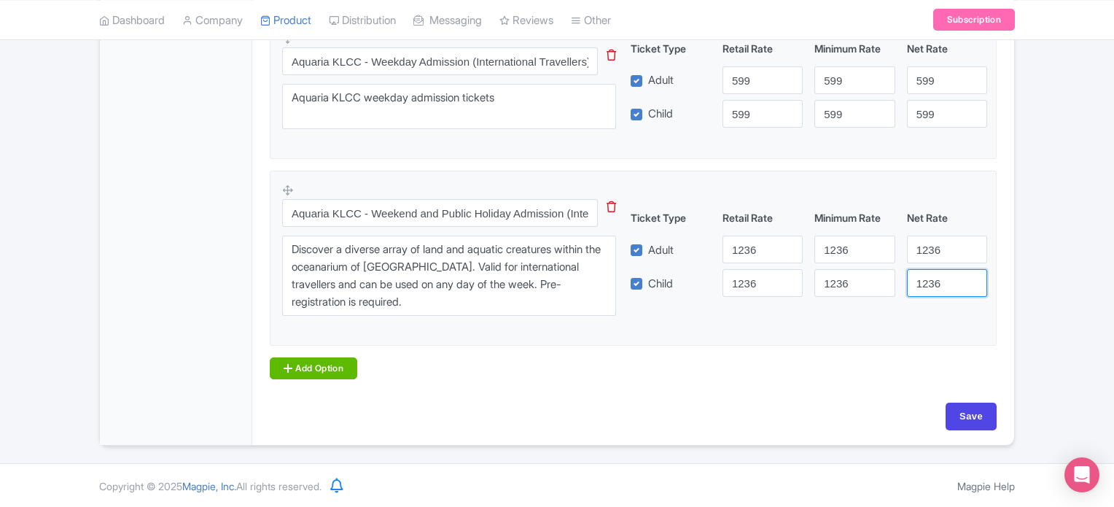
type input "1236"
click at [324, 362] on link "Add Option" at bounding box center [314, 368] width 88 height 22
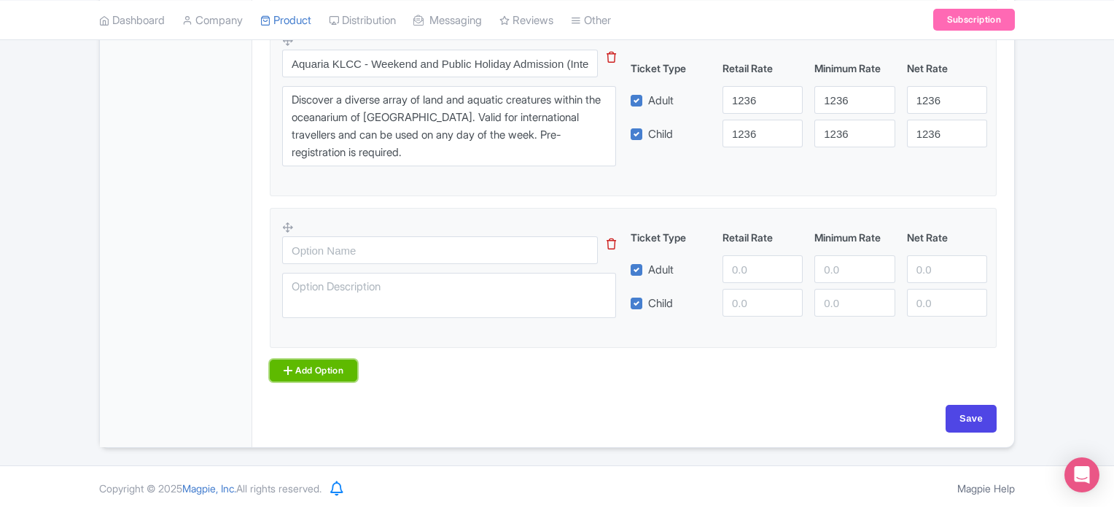
scroll to position [679, 0]
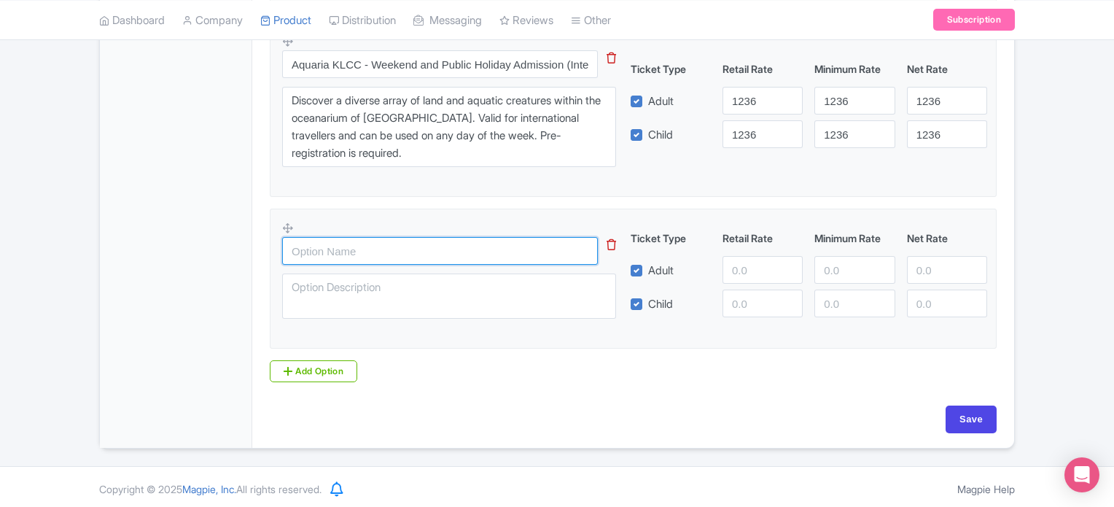
click at [317, 250] on input "text" at bounding box center [440, 251] width 316 height 28
paste input "COMBO: Aquaria KLCC + Berjaya [GEOGRAPHIC_DATA]"
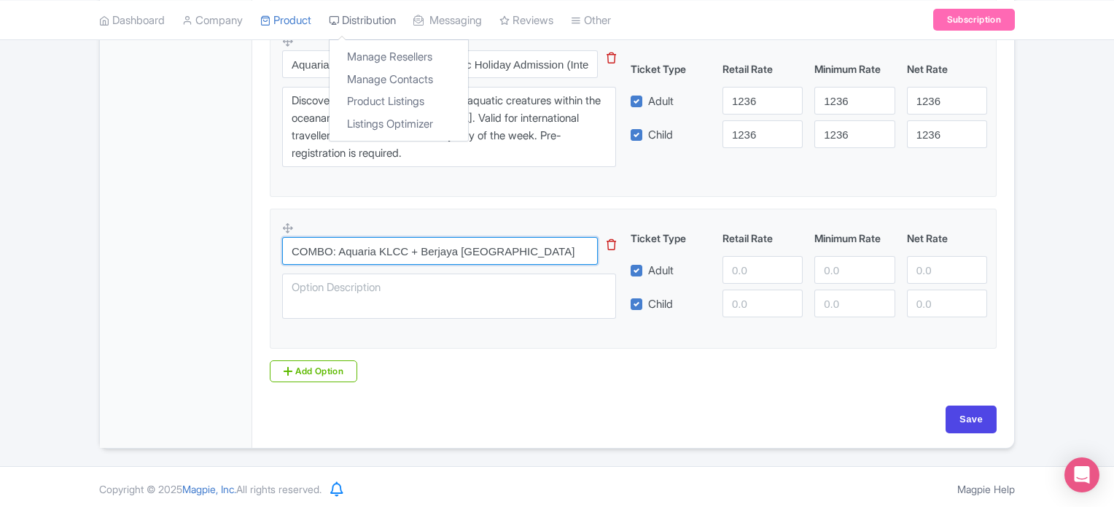
type input "COMBO: Aquaria KLCC + Berjaya [GEOGRAPHIC_DATA]"
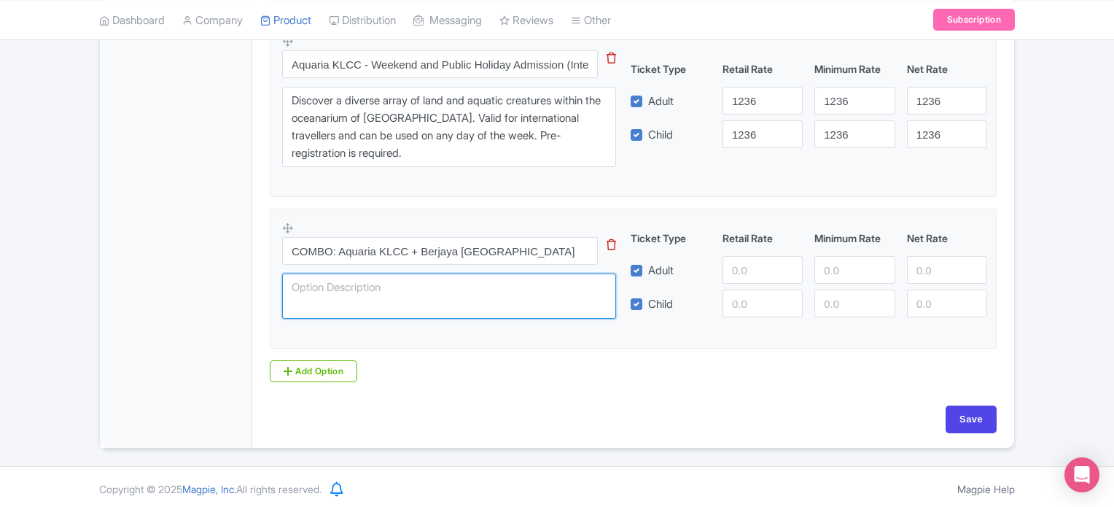
click at [356, 274] on textarea at bounding box center [449, 296] width 334 height 45
paste textarea "See thousands of aquatic and land-bound creatures at [GEOGRAPHIC_DATA]. Additio…"
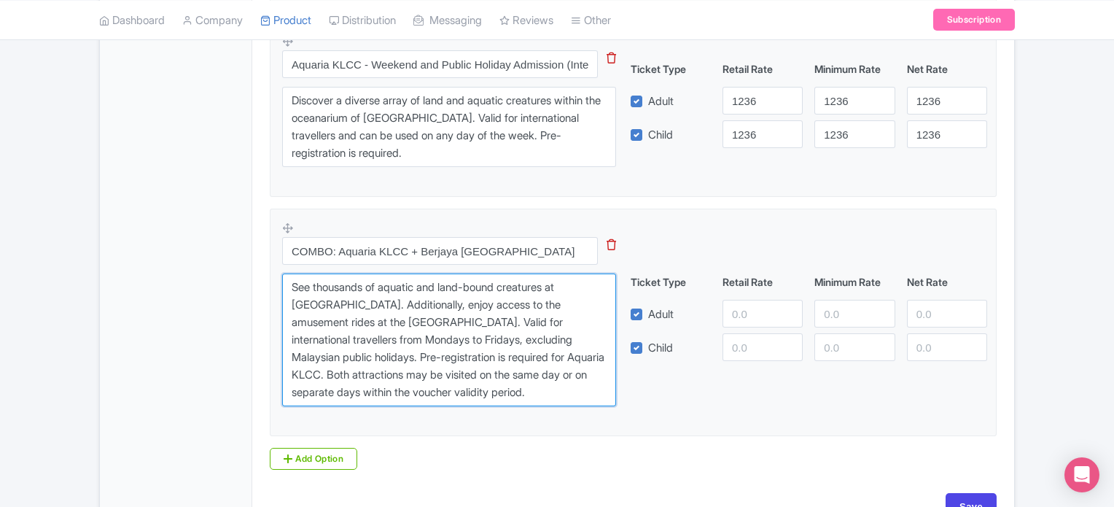
type textarea "See thousands of aquatic and land-bound creatures at [GEOGRAPHIC_DATA]. Additio…"
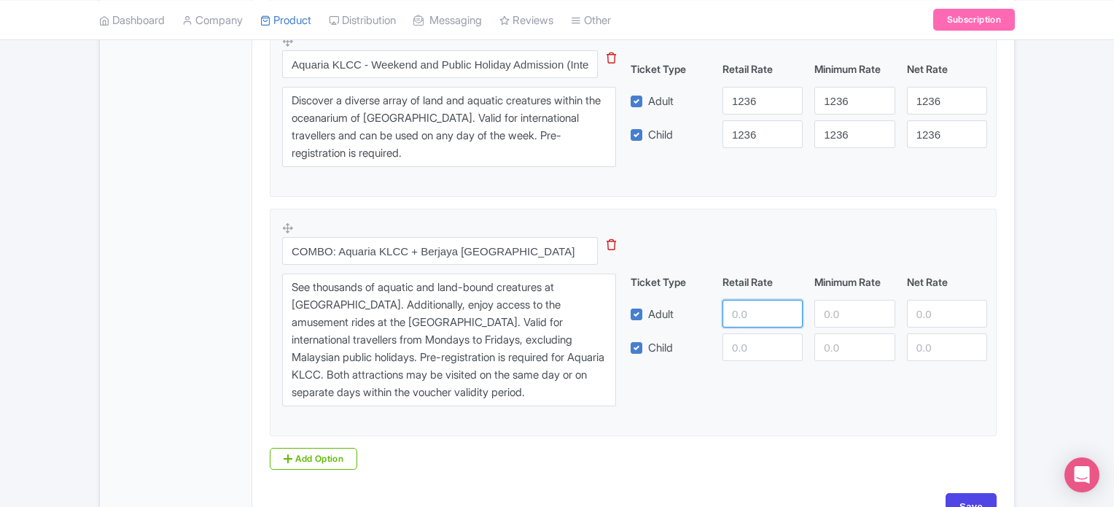
click at [750, 319] on input "number" at bounding box center [763, 314] width 80 height 28
type input "2901"
click at [855, 310] on input "number" at bounding box center [855, 314] width 80 height 28
type input "2901"
click at [940, 319] on input "number" at bounding box center [947, 314] width 80 height 28
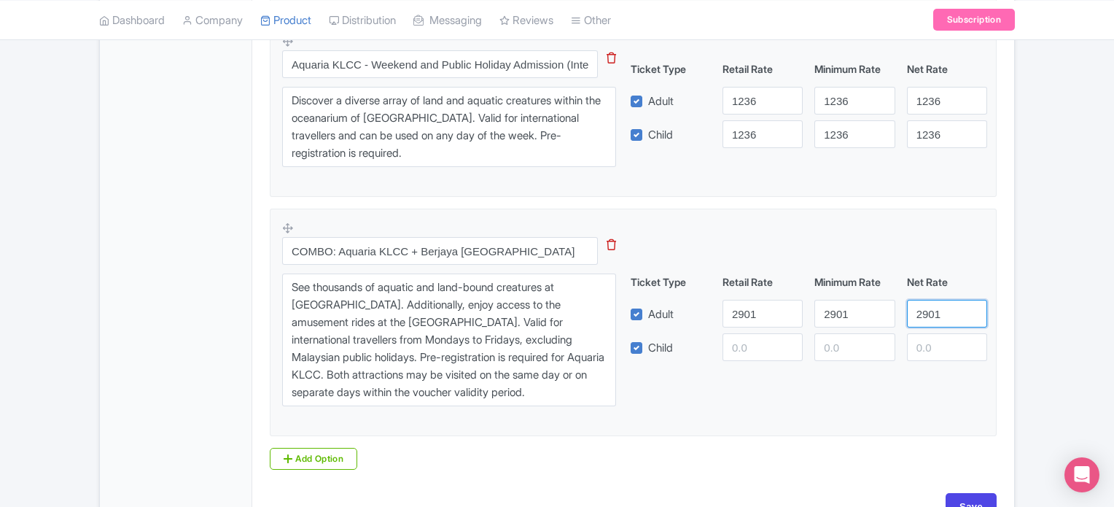
type input "2901"
click at [756, 349] on input "number" at bounding box center [763, 347] width 80 height 28
type input "2901"
click at [831, 342] on input "number" at bounding box center [855, 347] width 80 height 28
type input "2901"
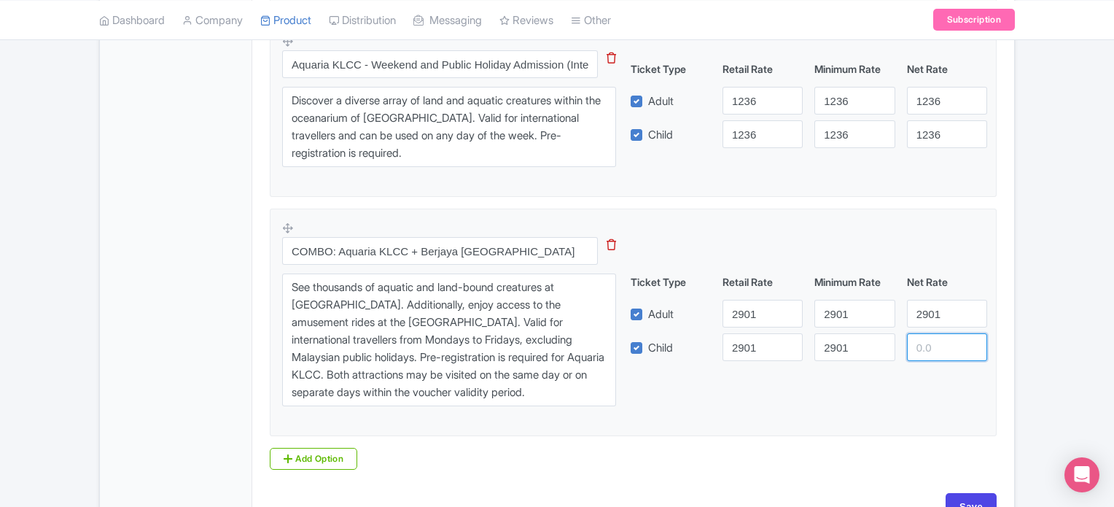
click at [918, 334] on input "number" at bounding box center [947, 347] width 80 height 28
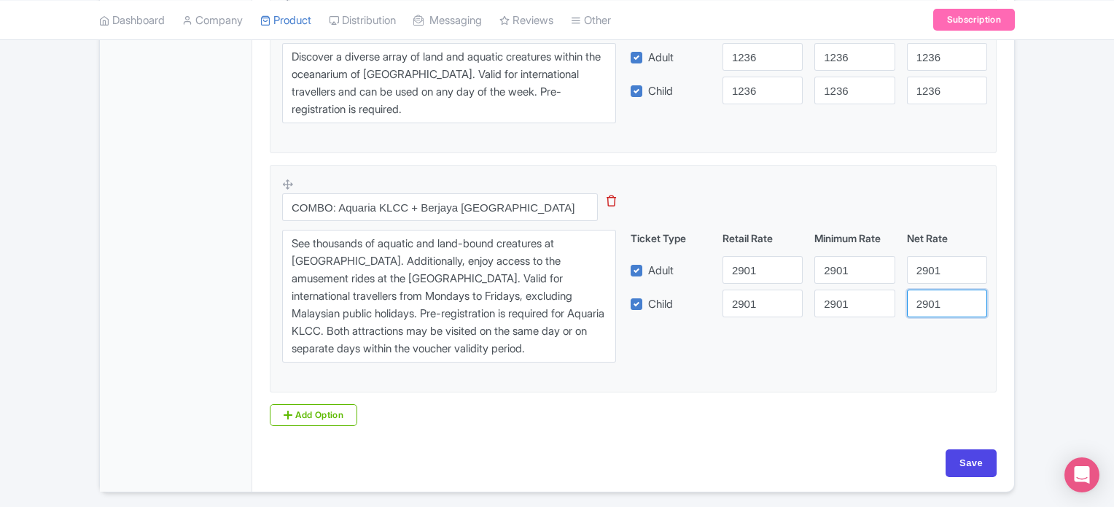
scroll to position [736, 0]
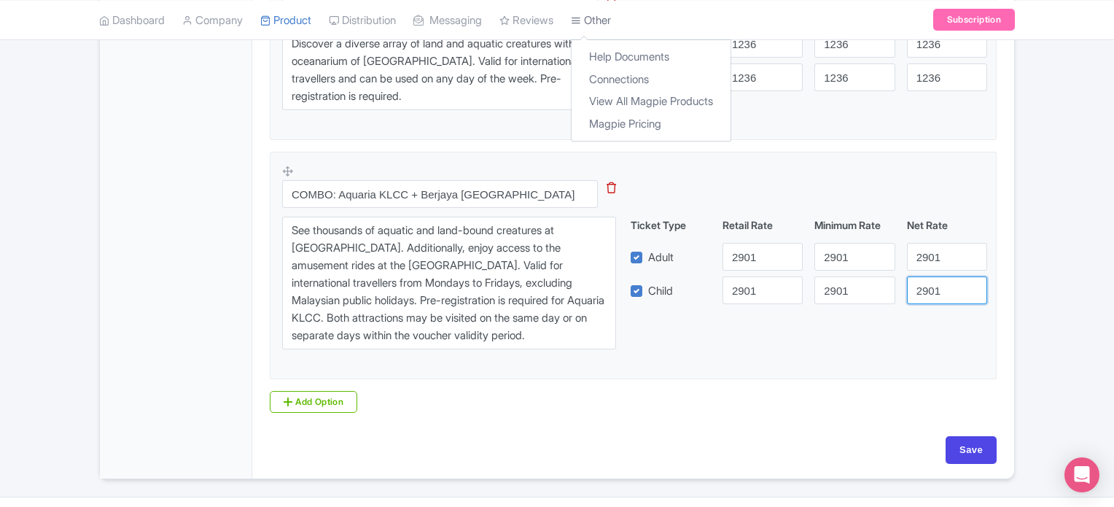
type input "2901"
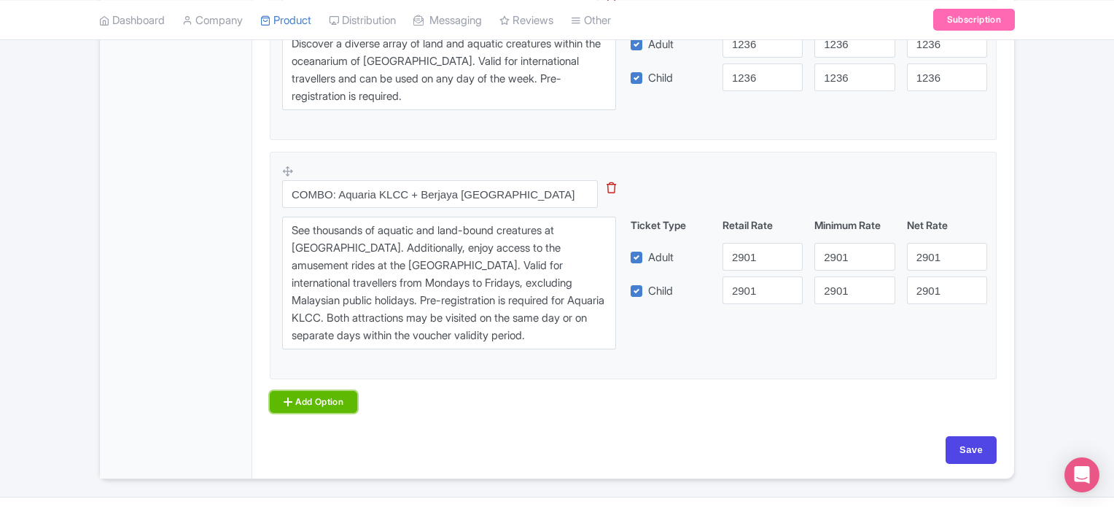
click at [288, 406] on link "Add Option" at bounding box center [314, 402] width 88 height 22
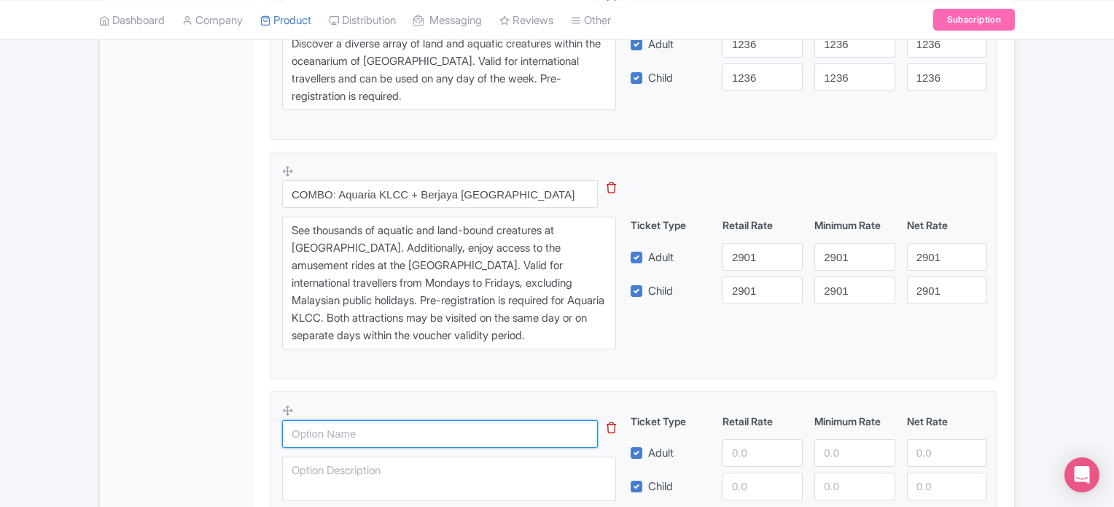
click at [360, 420] on input "text" at bounding box center [440, 434] width 316 height 28
paste input "COMBO: KL Hop-on Hop-off Bus Pass (24 Hours) + Aquaria KLCC (Weekend and Public…"
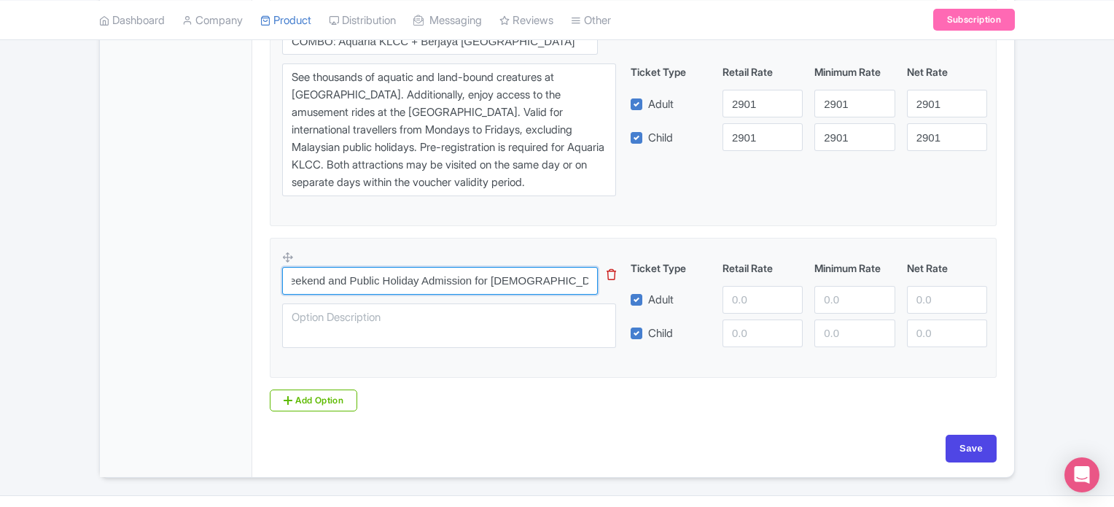
scroll to position [902, 0]
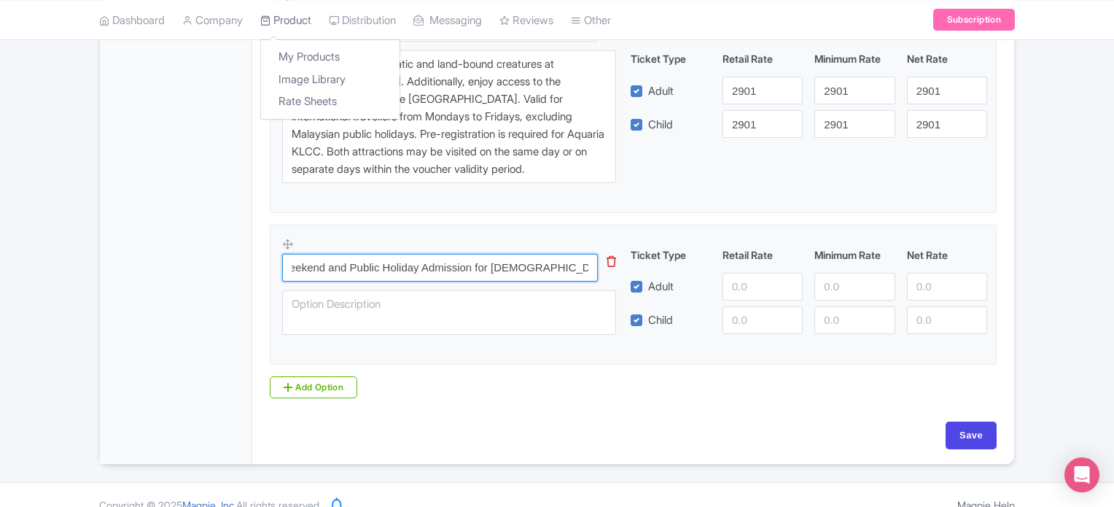
type input "COMBO: KL Hop-on Hop-off Bus Pass (24 Hours) + Aquaria KLCC (Weekend and Public…"
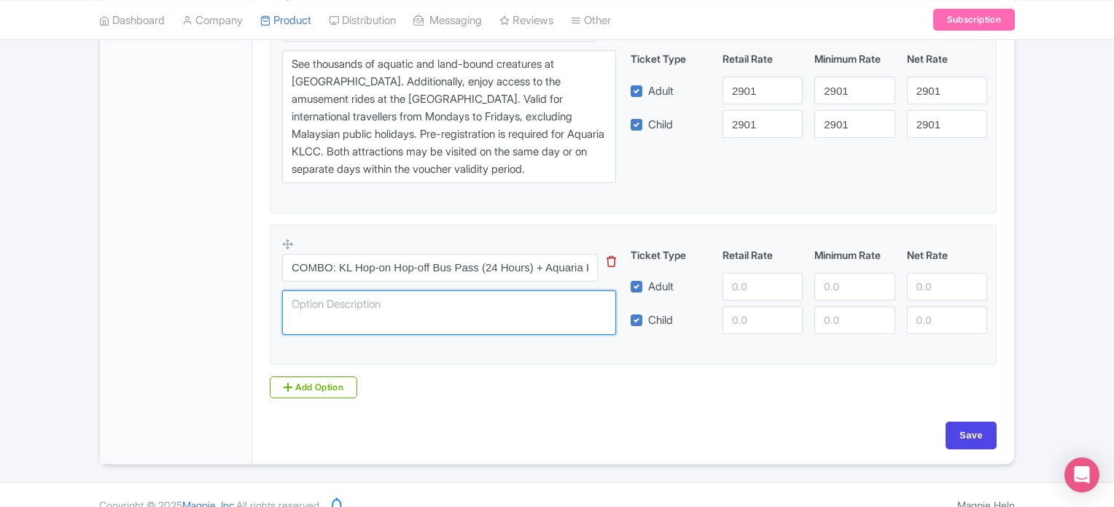
click at [349, 316] on textarea at bounding box center [449, 312] width 334 height 45
paste textarea "Experience [GEOGRAPHIC_DATA]'s famous landmarks at your own pace as you hop on …"
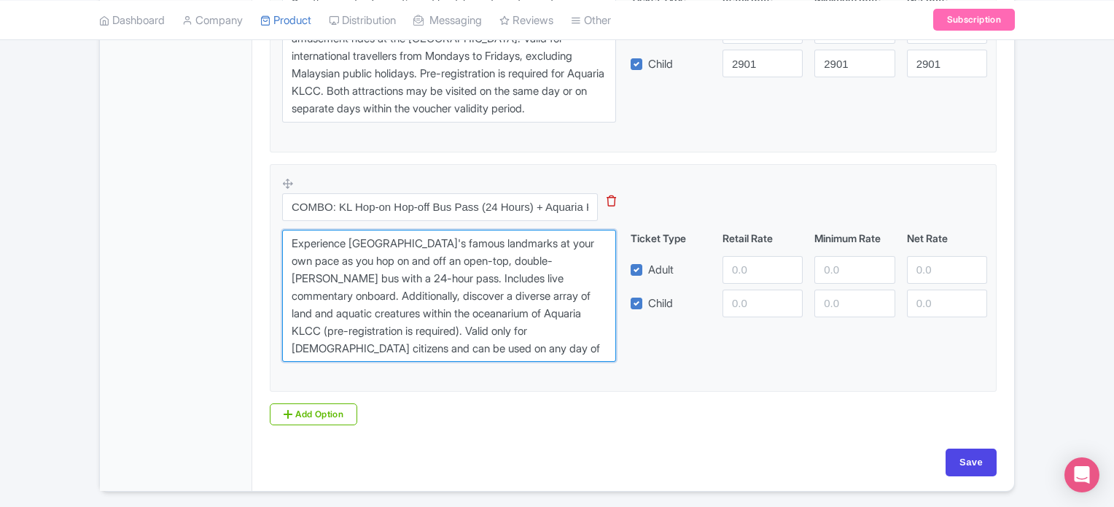
scroll to position [963, 0]
type textarea "Experience [GEOGRAPHIC_DATA]'s famous landmarks at your own pace as you hop on …"
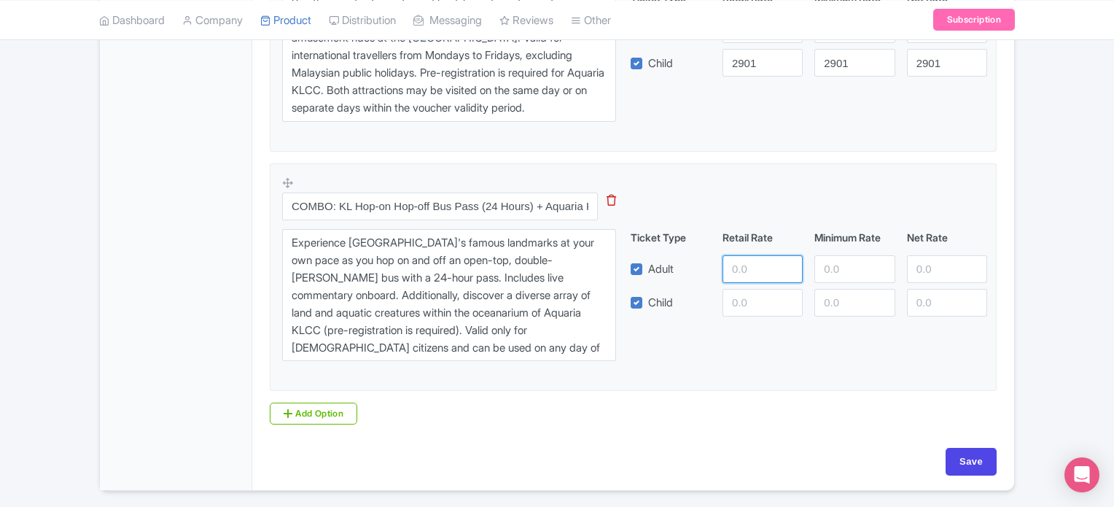
click at [761, 274] on input "number" at bounding box center [763, 269] width 80 height 28
type input "3043.13"
click at [866, 271] on input "number" at bounding box center [855, 269] width 80 height 28
type input "3043.13"
click at [925, 265] on input "number" at bounding box center [947, 269] width 80 height 28
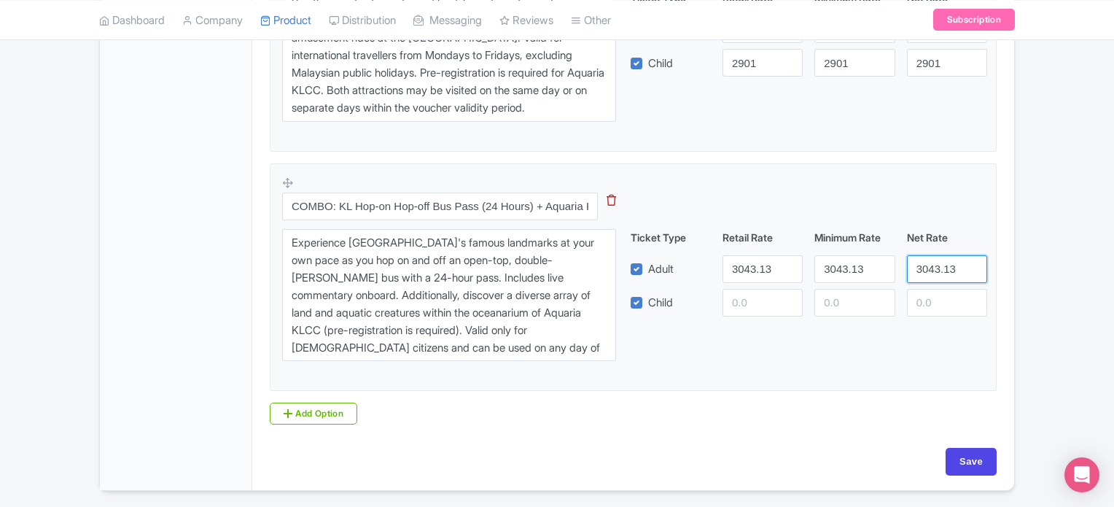
type input "3043.13"
click at [740, 301] on input "number" at bounding box center [763, 303] width 80 height 28
type input "3043.13"
click at [826, 290] on input "number" at bounding box center [855, 303] width 80 height 28
type input "3043.13"
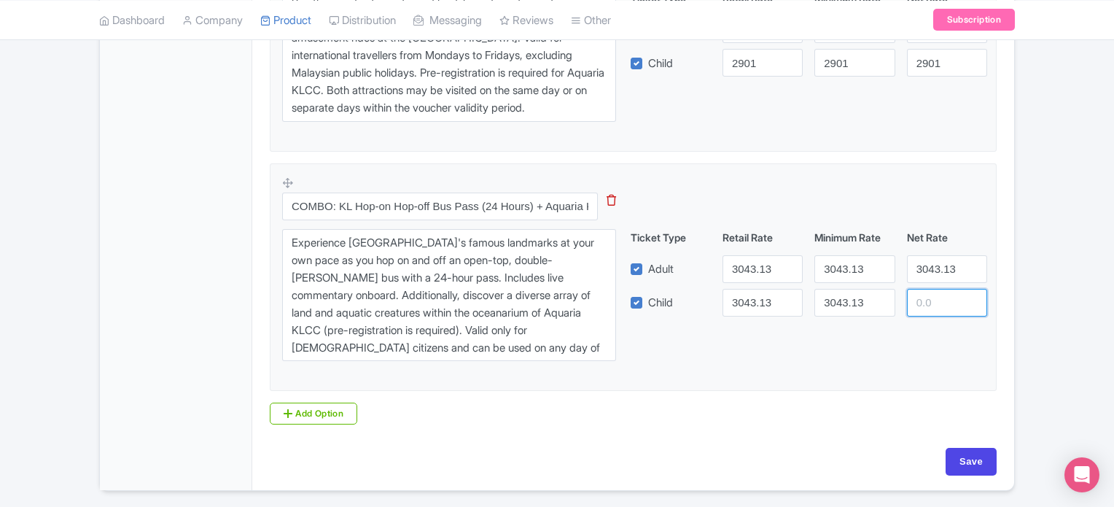
click at [935, 289] on input "number" at bounding box center [947, 303] width 80 height 28
type input "3043.13"
click at [325, 406] on link "Add Option" at bounding box center [314, 414] width 88 height 22
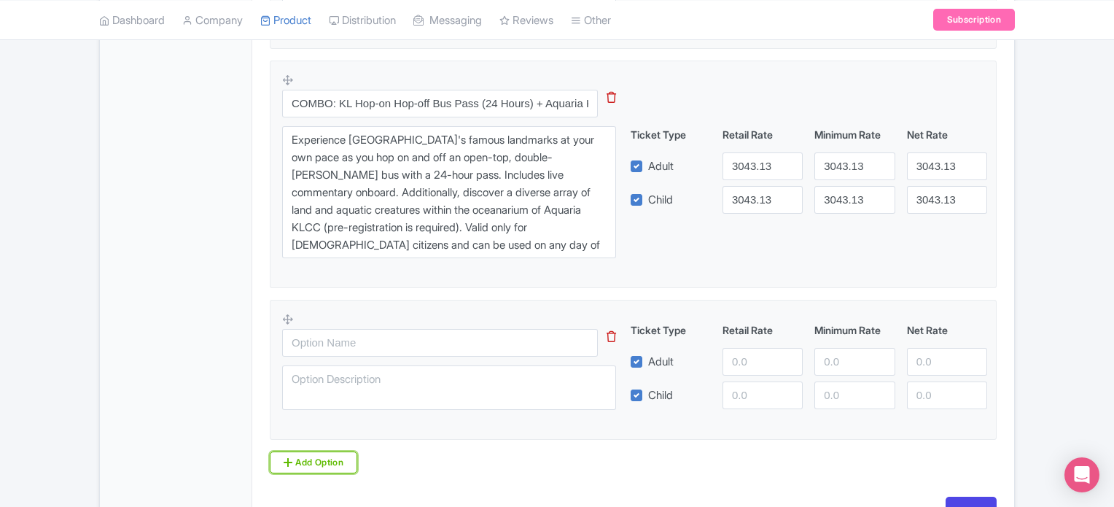
scroll to position [1067, 0]
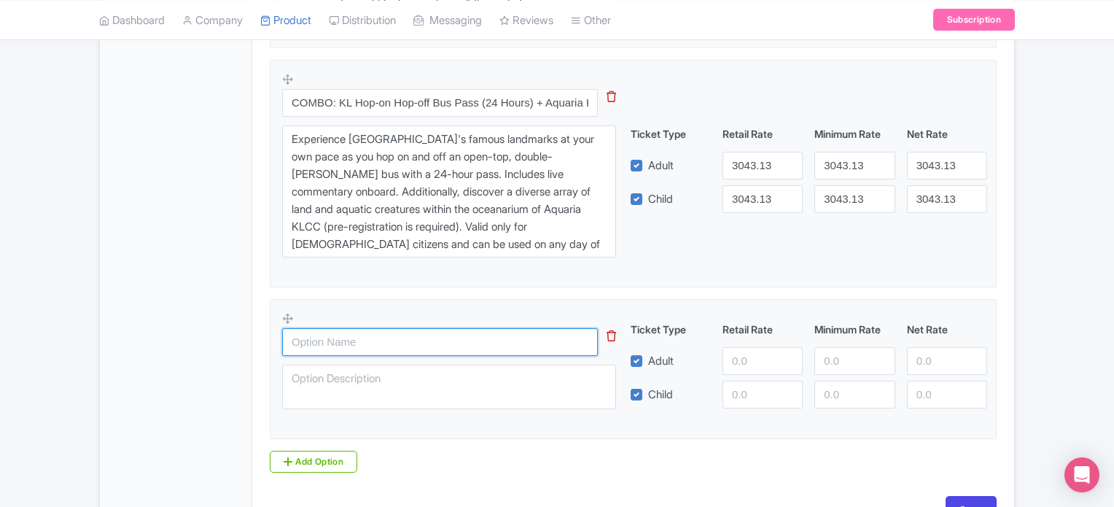
click at [348, 341] on input "text" at bounding box center [440, 342] width 316 height 28
paste input "COMBO: KL Hop-on Hop-off Bus Pass (24 Hours) + Aquaria KLCC (Weekday Admission …"
type input "COMBO: KL Hop-on Hop-off Bus Pass (24 Hours) + Aquaria KLCC (Weekday Admission …"
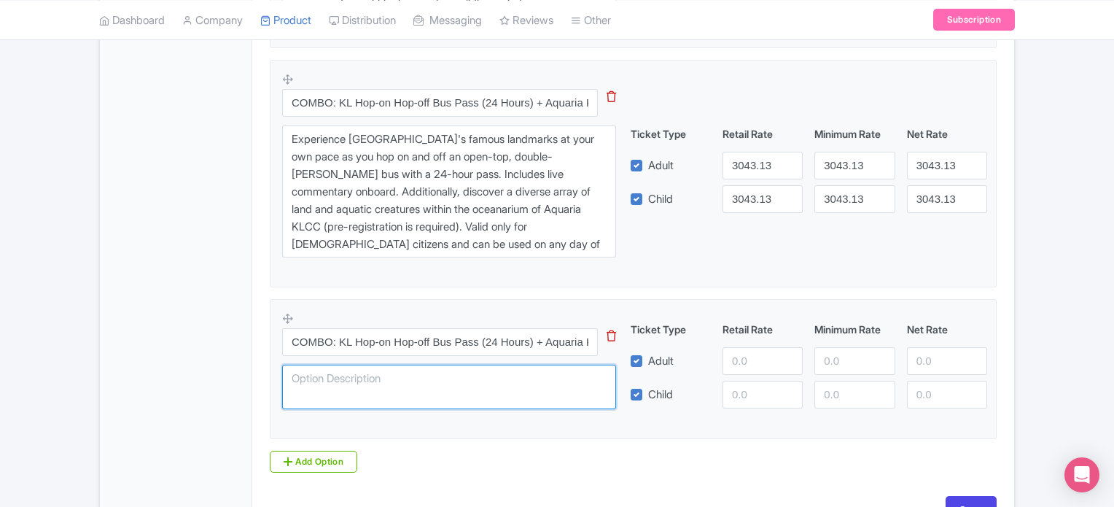
click at [521, 389] on textarea at bounding box center [449, 387] width 334 height 45
paste textarea "Experience [GEOGRAPHIC_DATA]'s famous landmarks at your own pace as you hop on …"
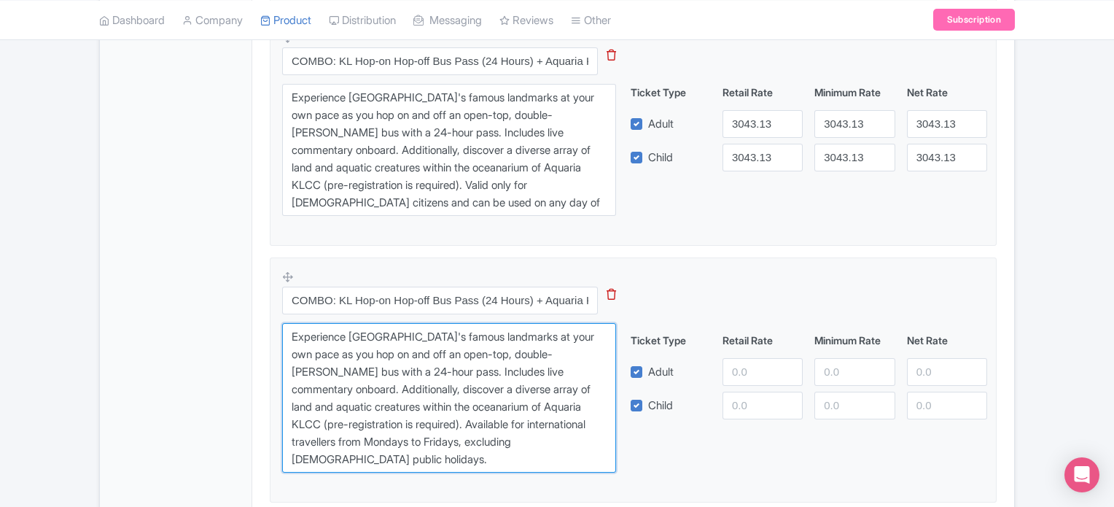
scroll to position [1119, 0]
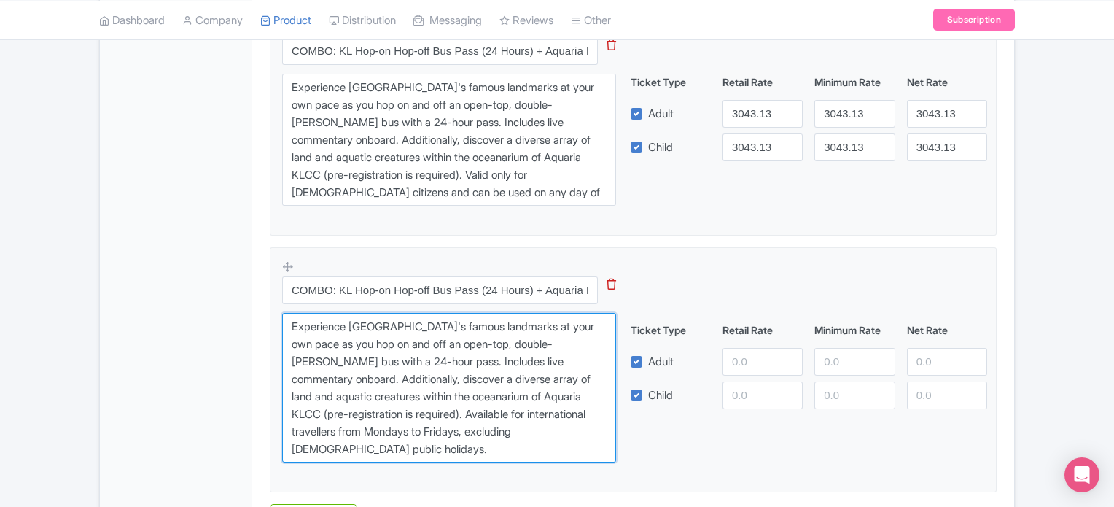
type textarea "Experience [GEOGRAPHIC_DATA]'s famous landmarks at your own pace as you hop on …"
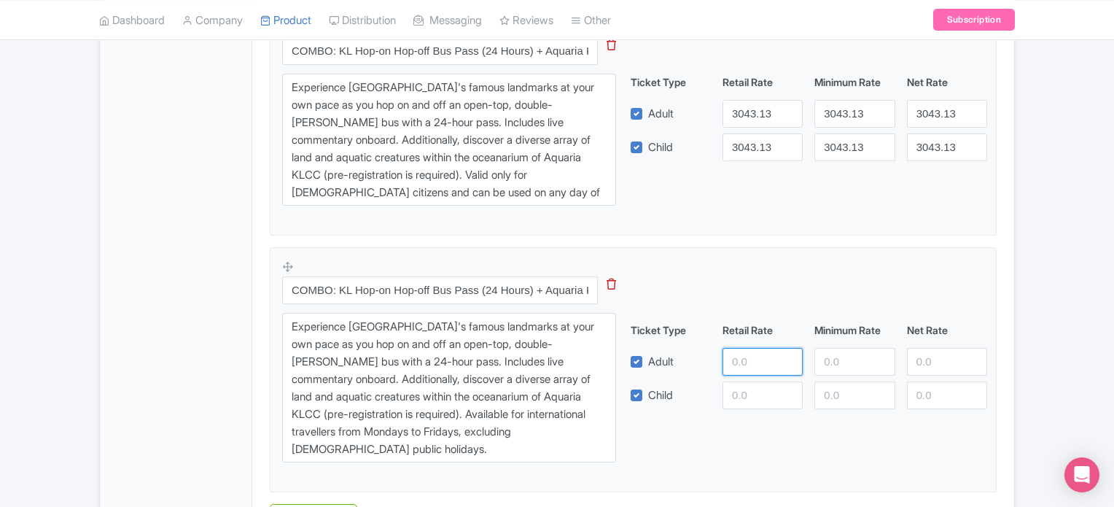
click at [753, 356] on input "number" at bounding box center [763, 362] width 80 height 28
type input "2705"
click at [872, 364] on input "number" at bounding box center [855, 362] width 80 height 28
type input "2705"
click at [945, 361] on input "number" at bounding box center [947, 362] width 80 height 28
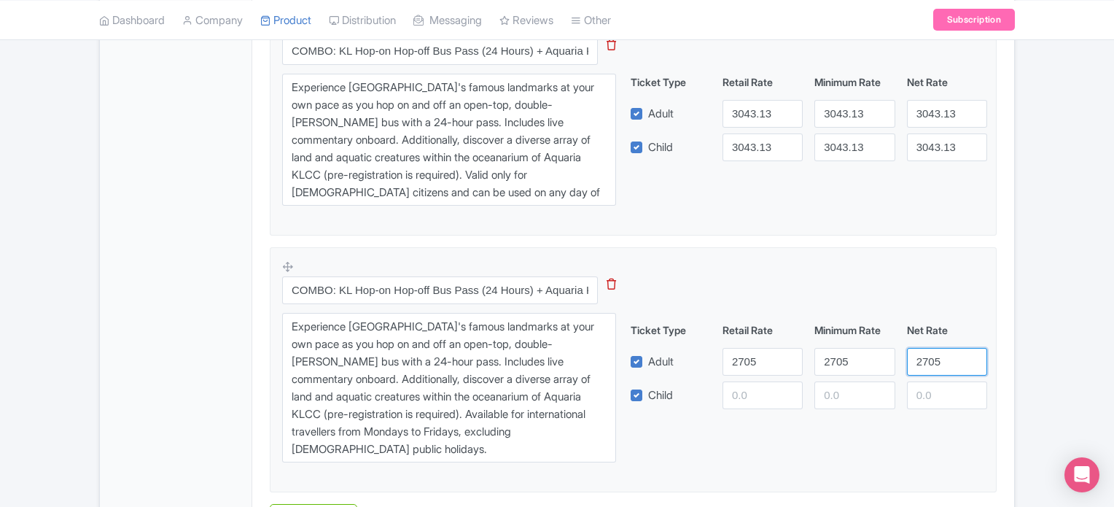
type input "2705"
click at [764, 387] on input "number" at bounding box center [763, 395] width 80 height 28
type input "2705"
click at [831, 392] on input "number" at bounding box center [855, 395] width 80 height 28
type input "2705"
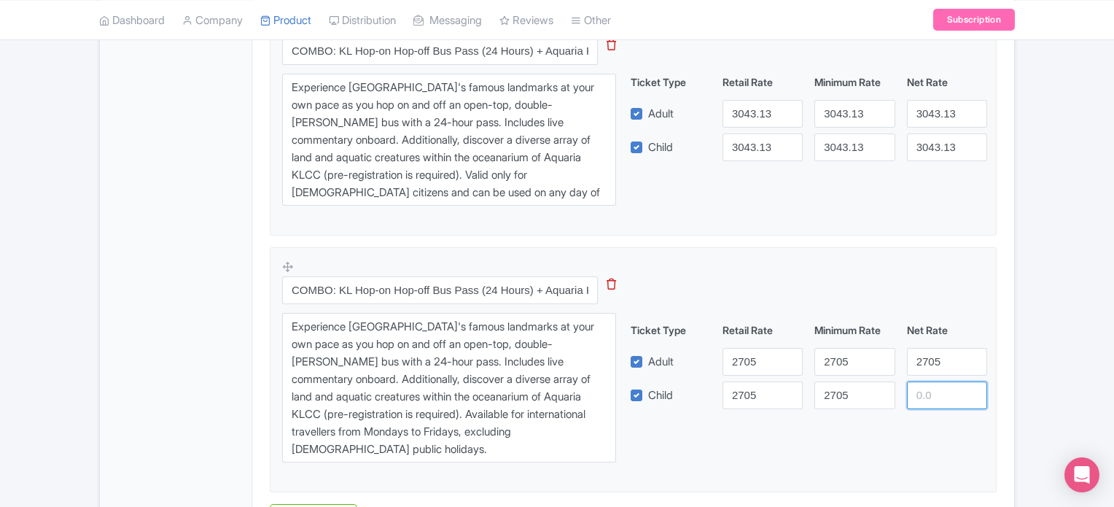
click at [951, 389] on input "number" at bounding box center [947, 395] width 80 height 28
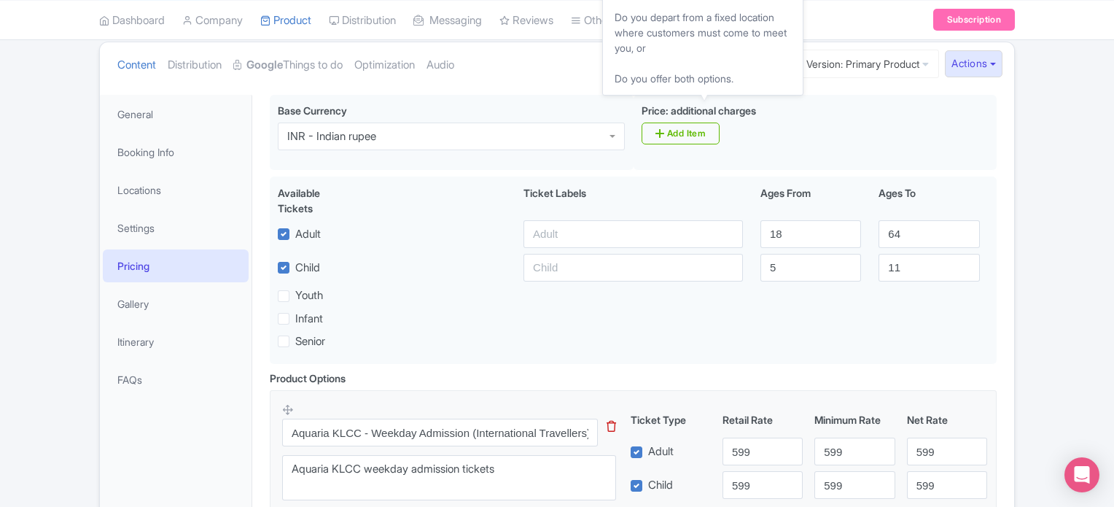
scroll to position [160, 0]
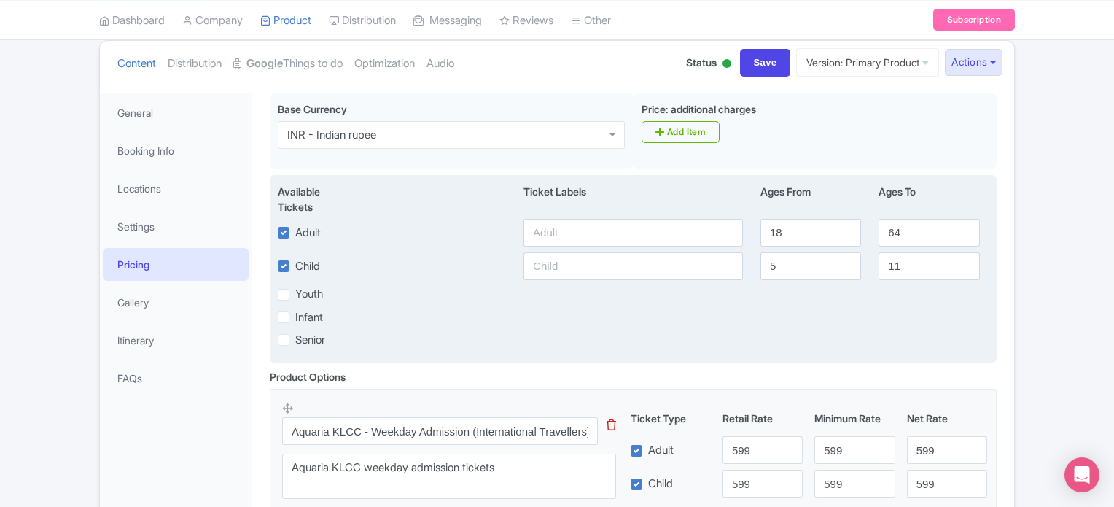
type input "2705"
click at [583, 229] on input "text" at bounding box center [634, 233] width 220 height 28
type input "599"
click at [575, 274] on input "text" at bounding box center [634, 266] width 220 height 28
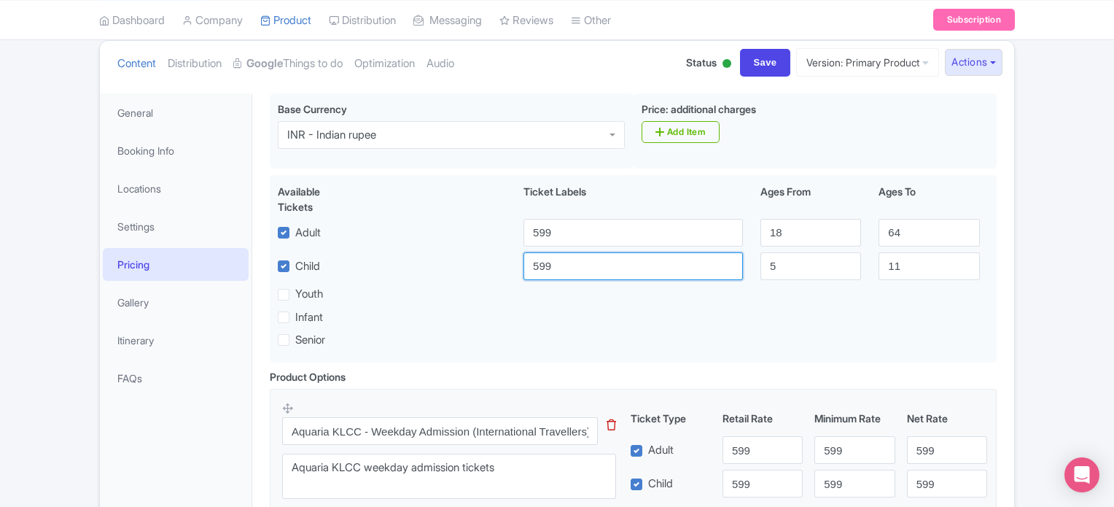
type input "599"
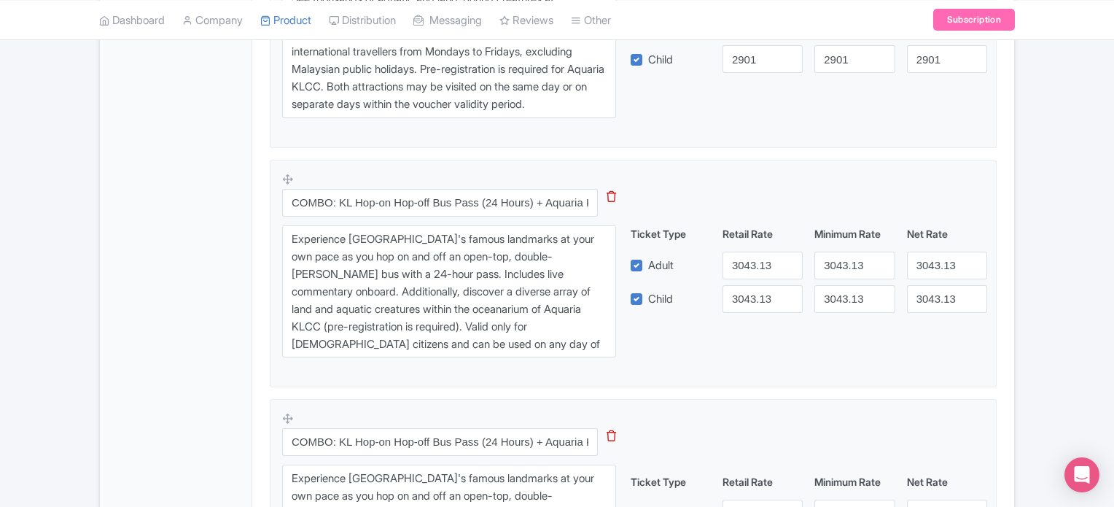
scroll to position [1264, 0]
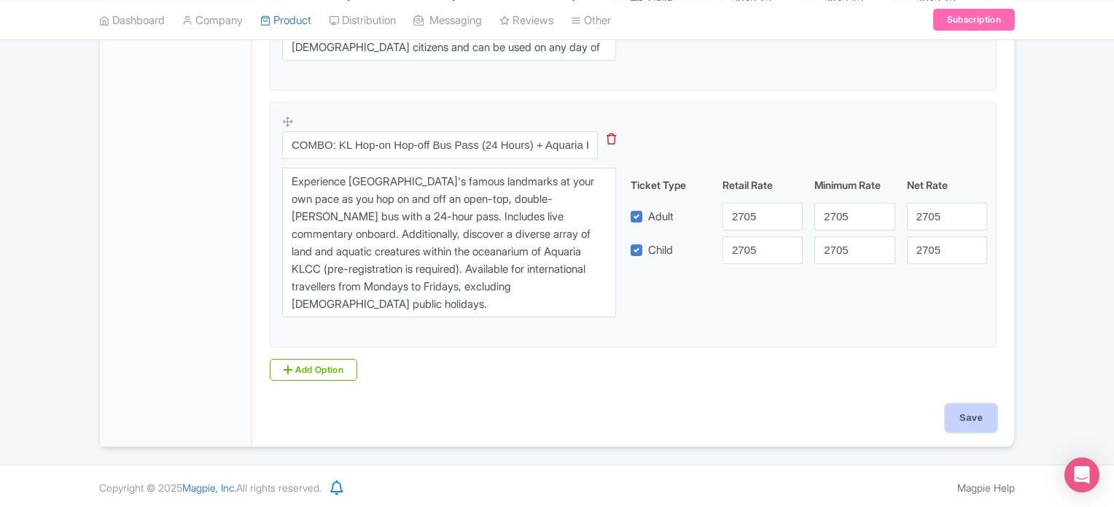
click at [963, 412] on input "Save" at bounding box center [971, 418] width 51 height 28
type input "Saving..."
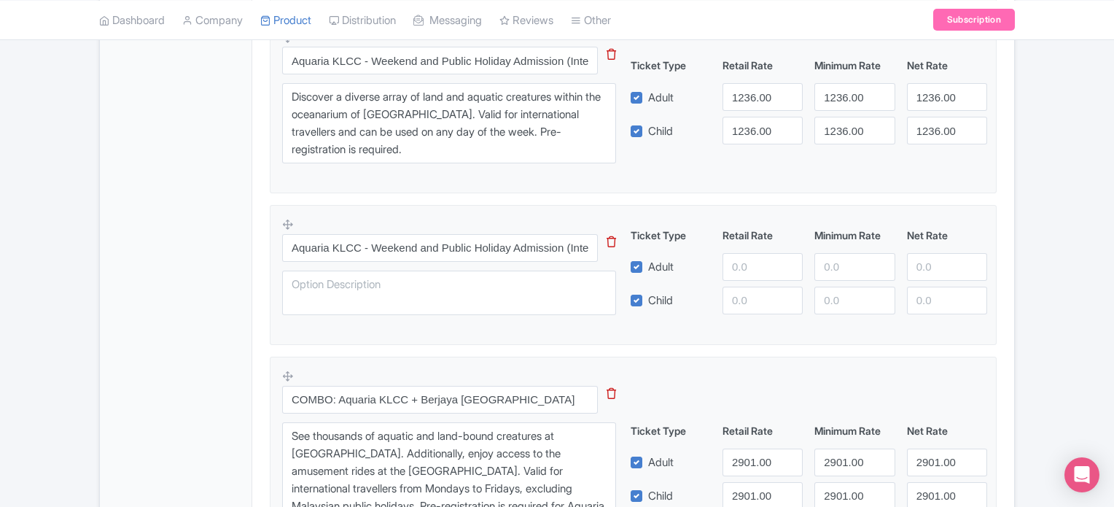
scroll to position [864, 0]
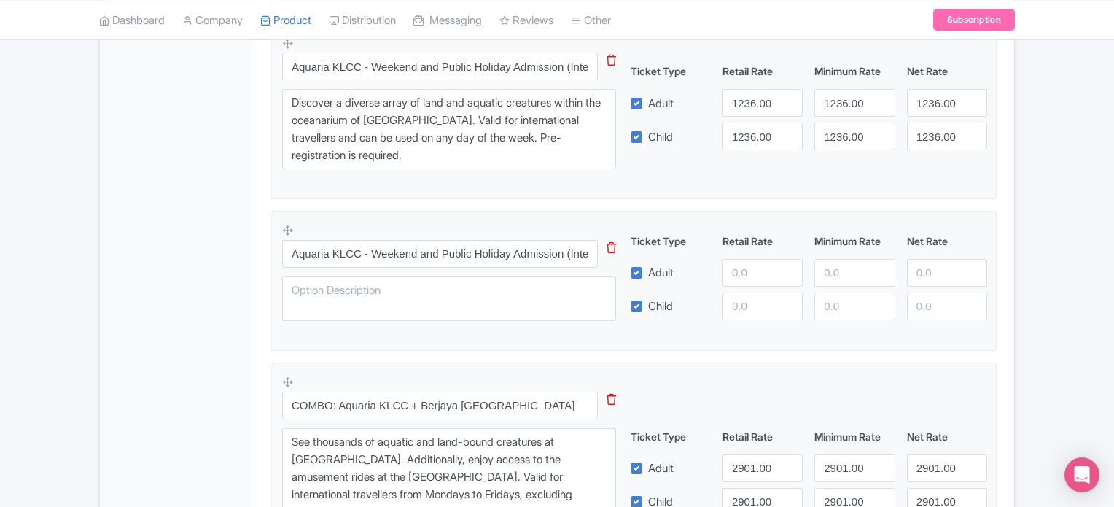
click at [610, 247] on icon at bounding box center [611, 247] width 9 height 11
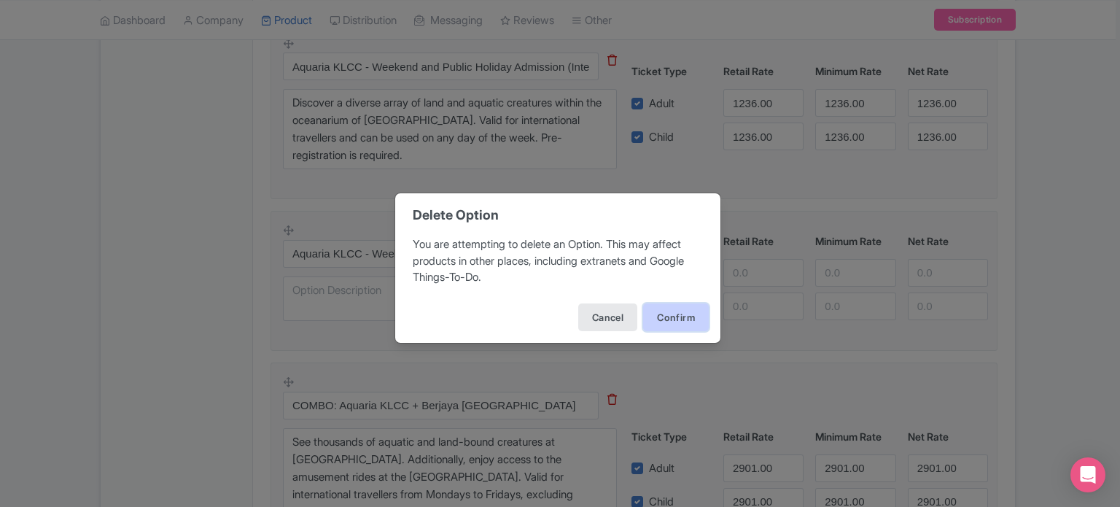
click at [680, 306] on button "Confirm" at bounding box center [676, 317] width 66 height 28
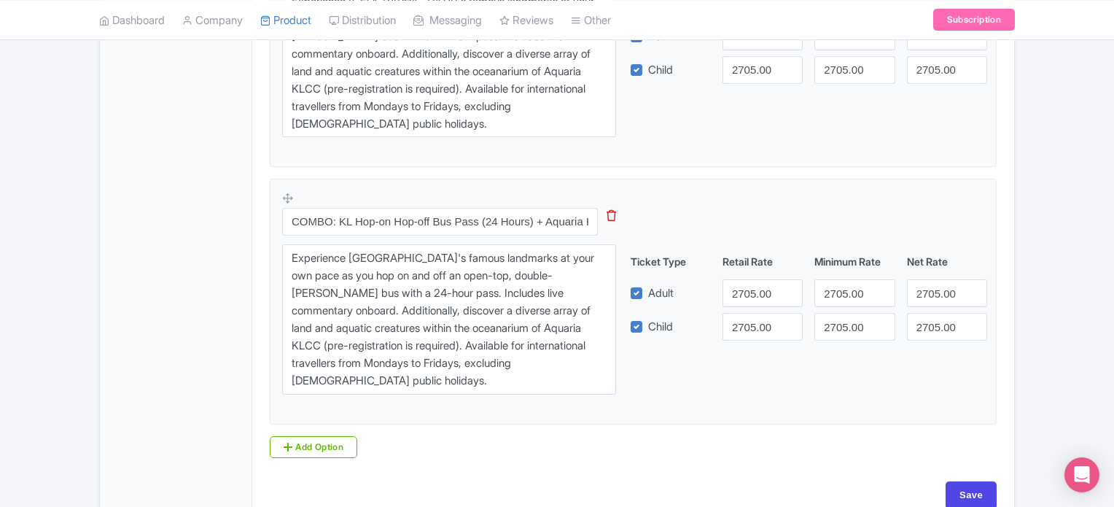
scroll to position [2185, 0]
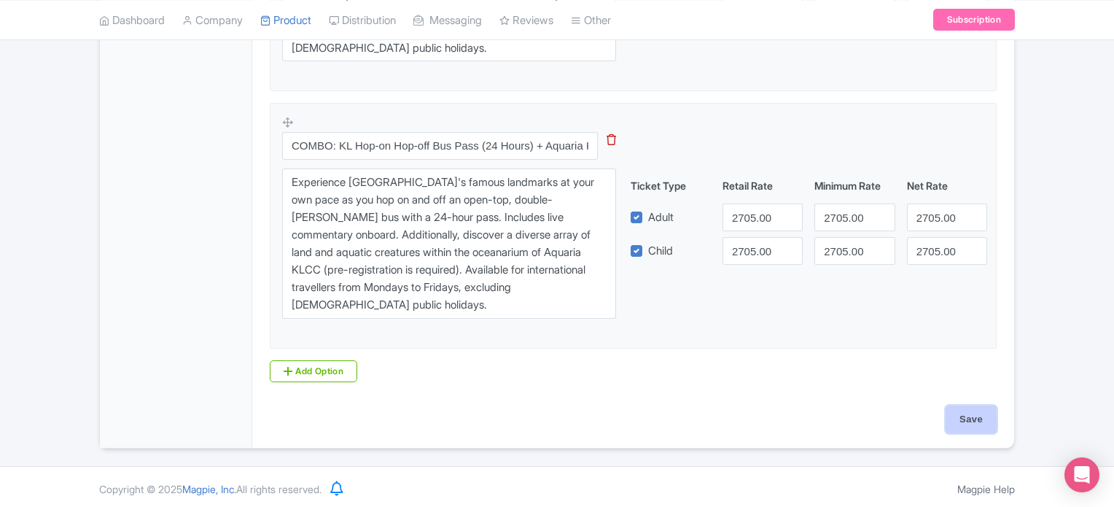
click at [973, 423] on input "Save" at bounding box center [971, 420] width 51 height 28
type input "Saving..."
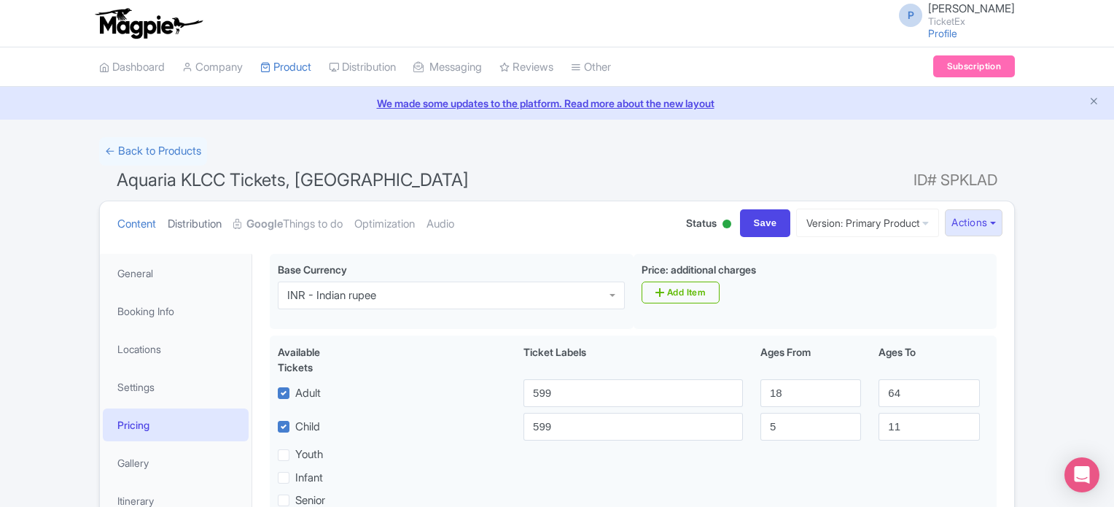
click at [193, 225] on link "Distribution" at bounding box center [195, 224] width 54 height 46
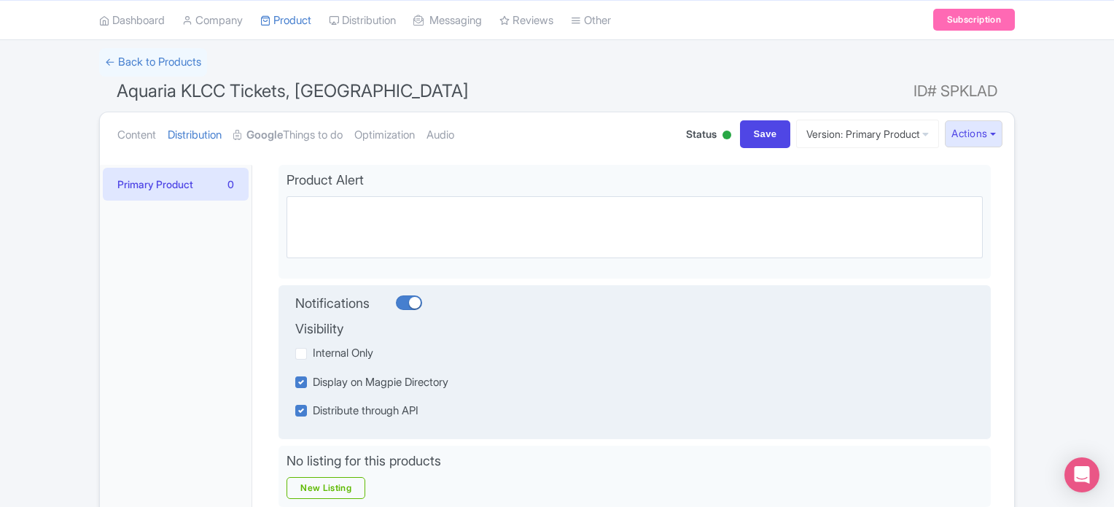
scroll to position [88, 0]
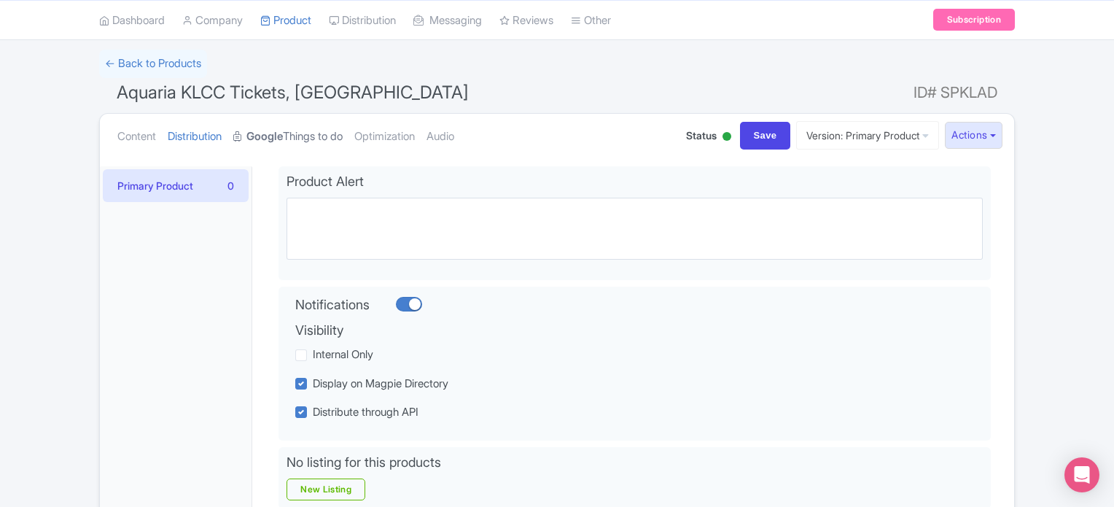
click at [312, 130] on link "Google Things to do" at bounding box center [287, 137] width 109 height 46
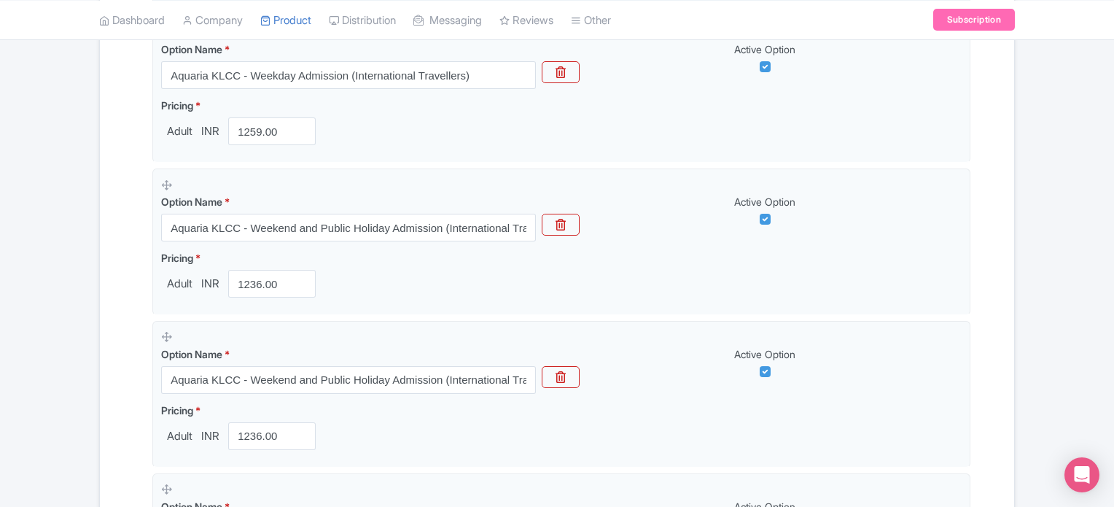
scroll to position [531, 0]
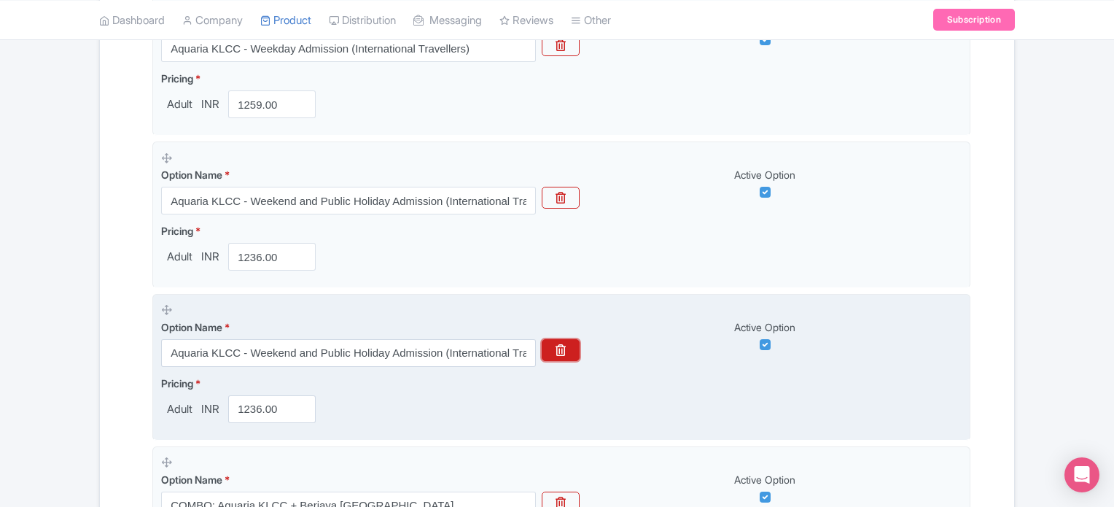
click at [575, 346] on button "button" at bounding box center [561, 350] width 38 height 22
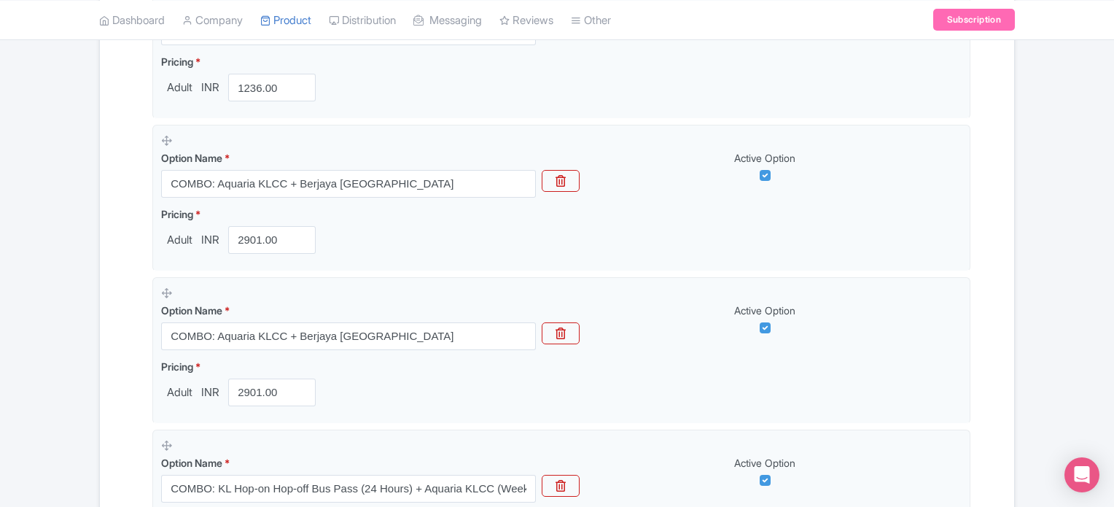
scroll to position [701, 0]
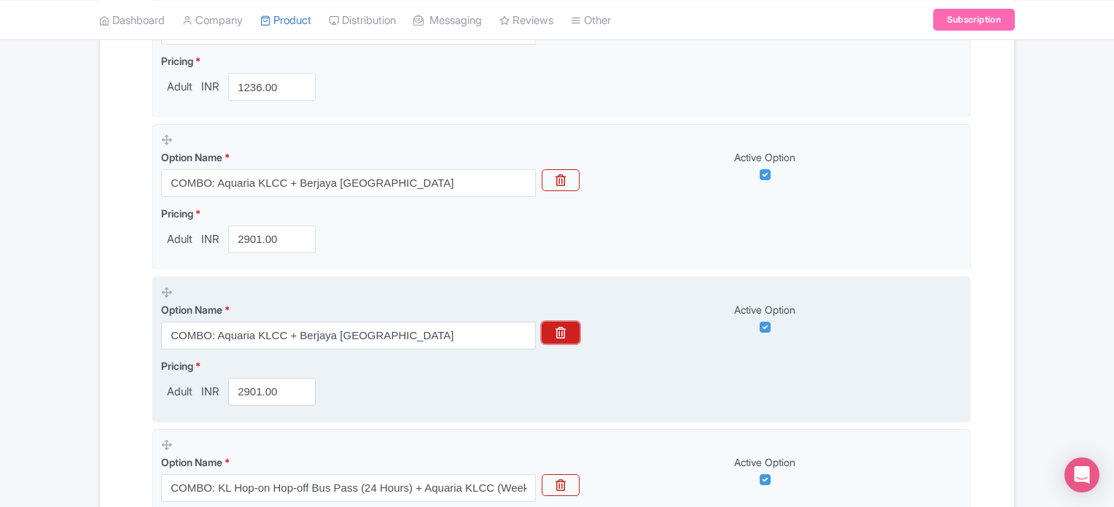
click at [562, 330] on icon "button" at bounding box center [561, 333] width 10 height 12
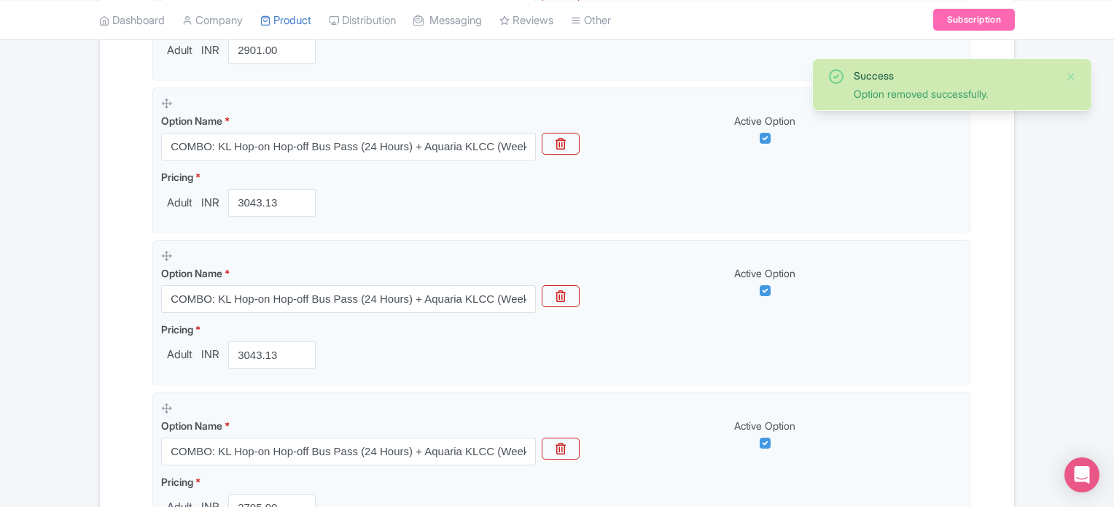
scroll to position [891, 0]
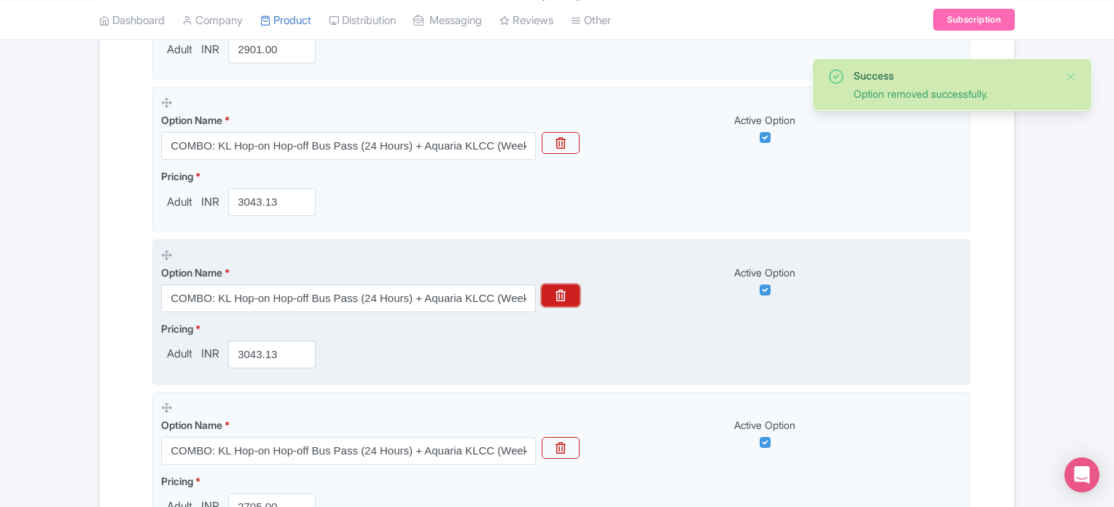
click at [567, 287] on button "button" at bounding box center [561, 295] width 38 height 22
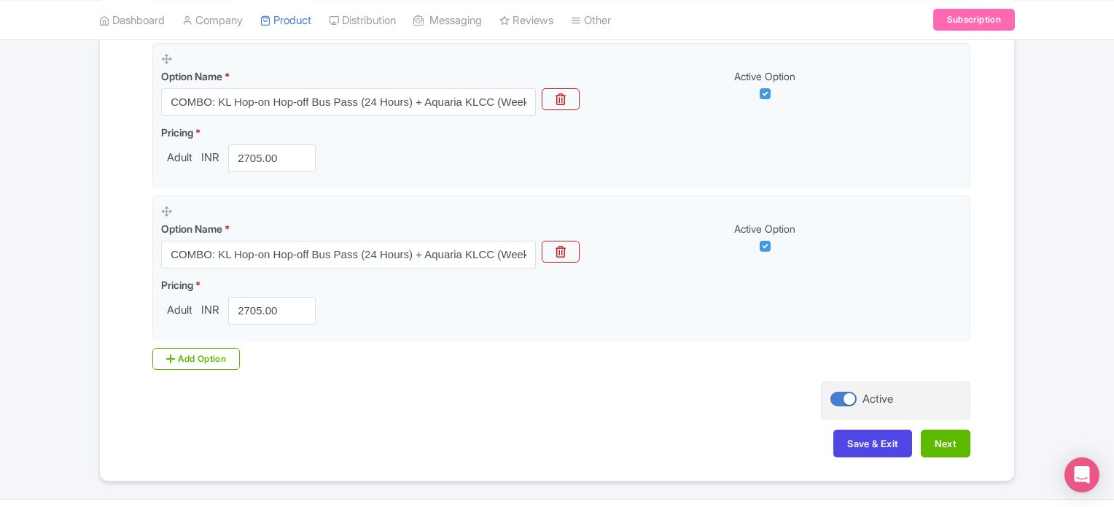
scroll to position [1087, 0]
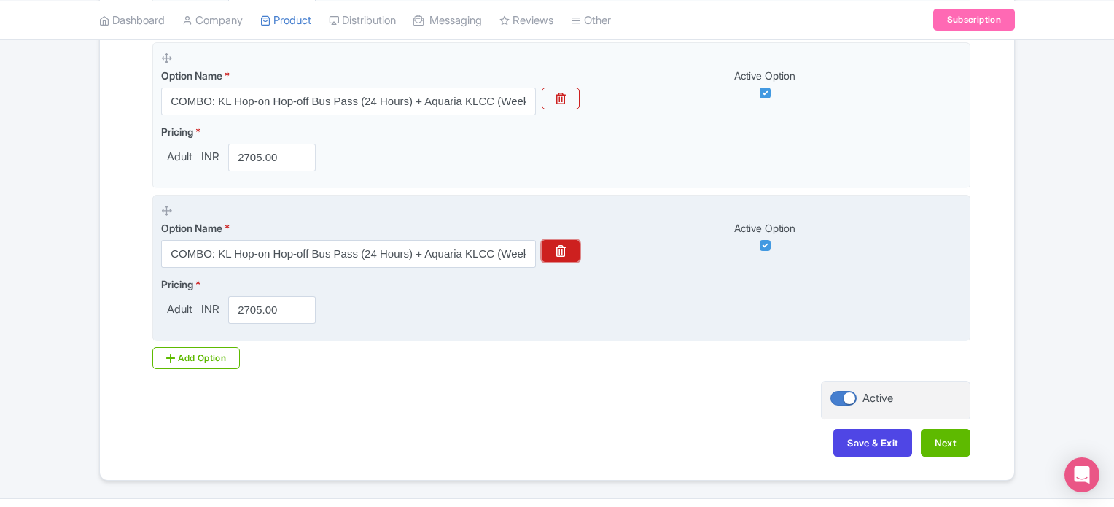
click at [561, 254] on icon "button" at bounding box center [561, 251] width 10 height 12
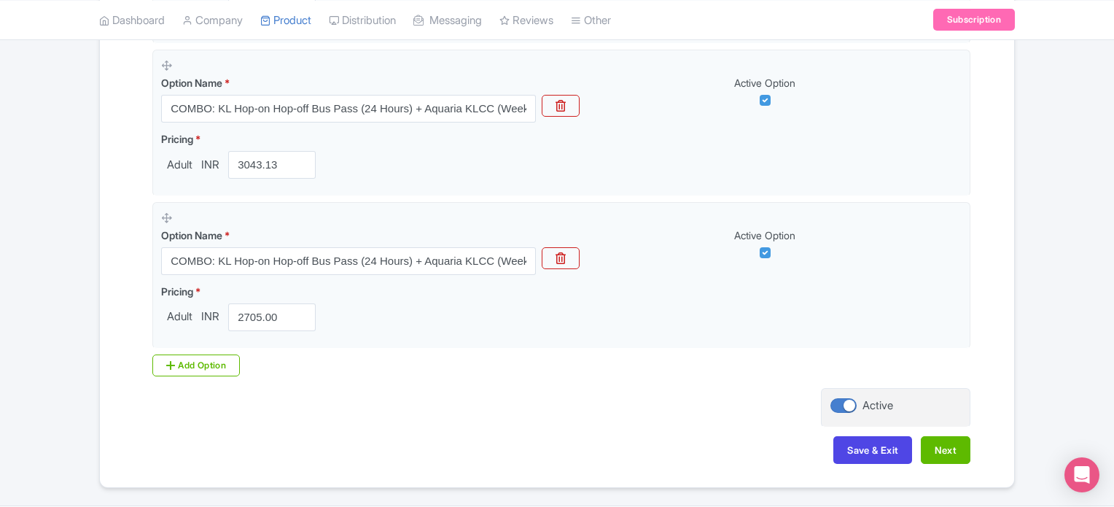
scroll to position [969, 0]
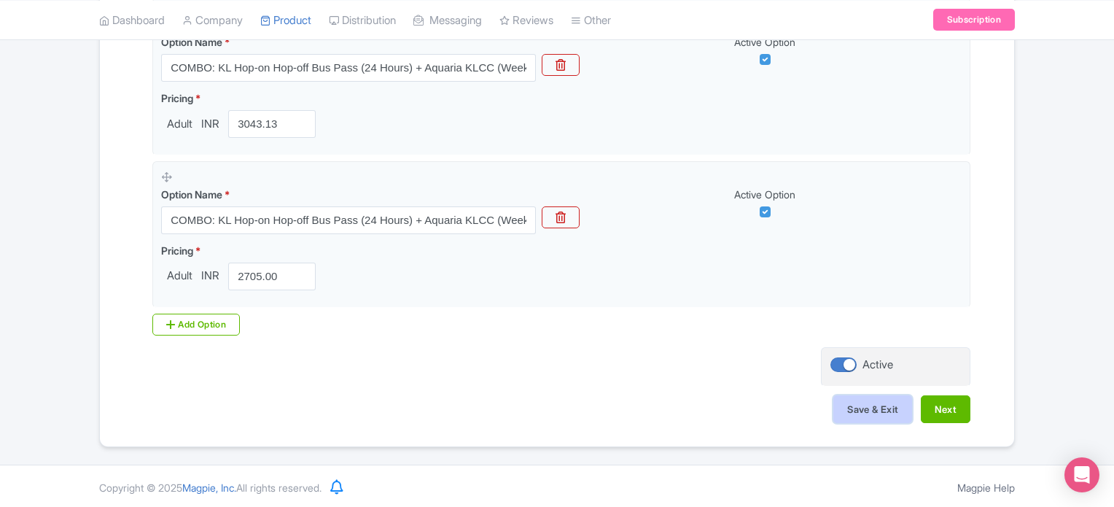
click at [878, 407] on button "Save & Exit" at bounding box center [873, 409] width 79 height 28
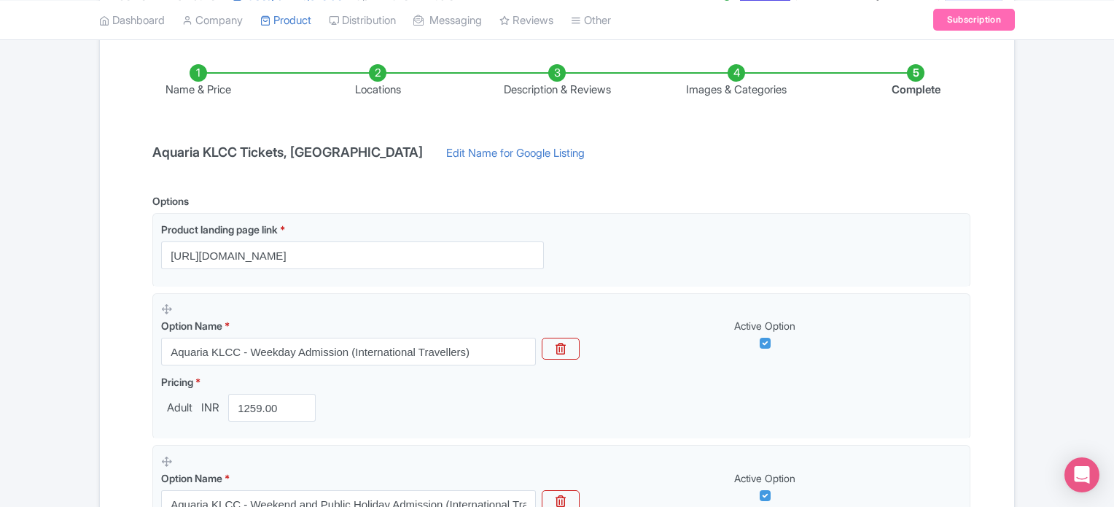
scroll to position [0, 0]
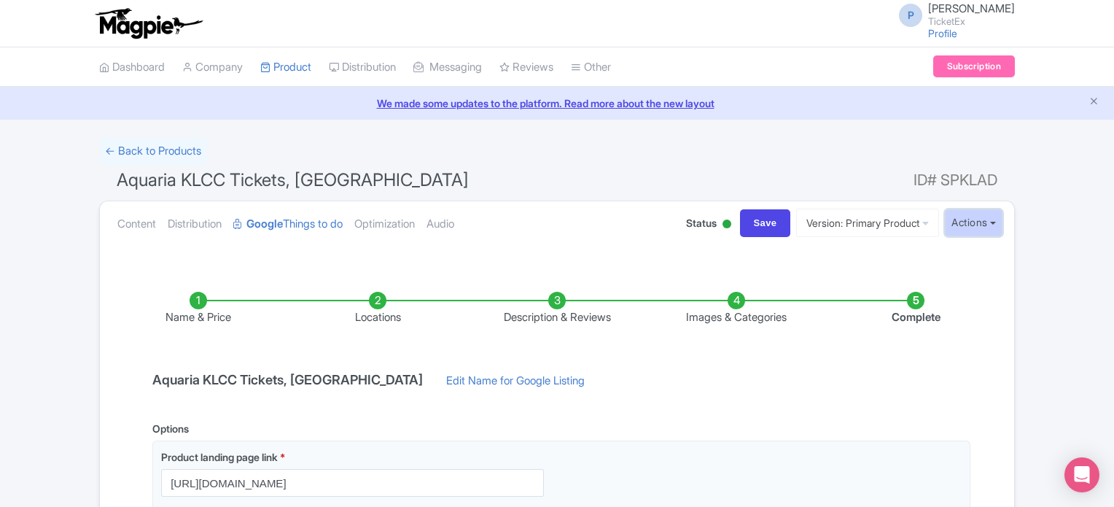
click at [969, 223] on button "Actions" at bounding box center [974, 222] width 58 height 27
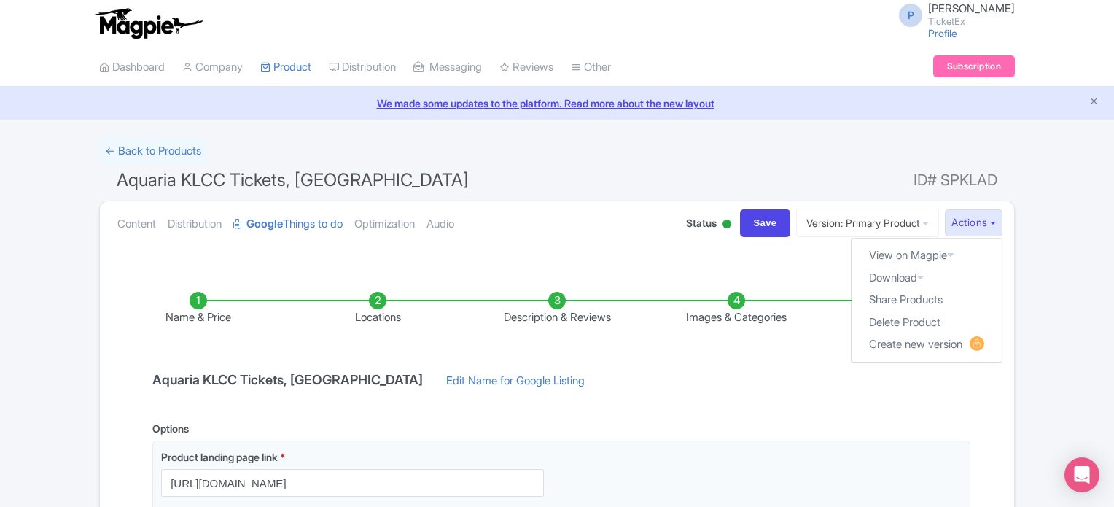
click at [869, 163] on div "← Back to Products" at bounding box center [557, 151] width 916 height 28
